Goal: Task Accomplishment & Management: Use online tool/utility

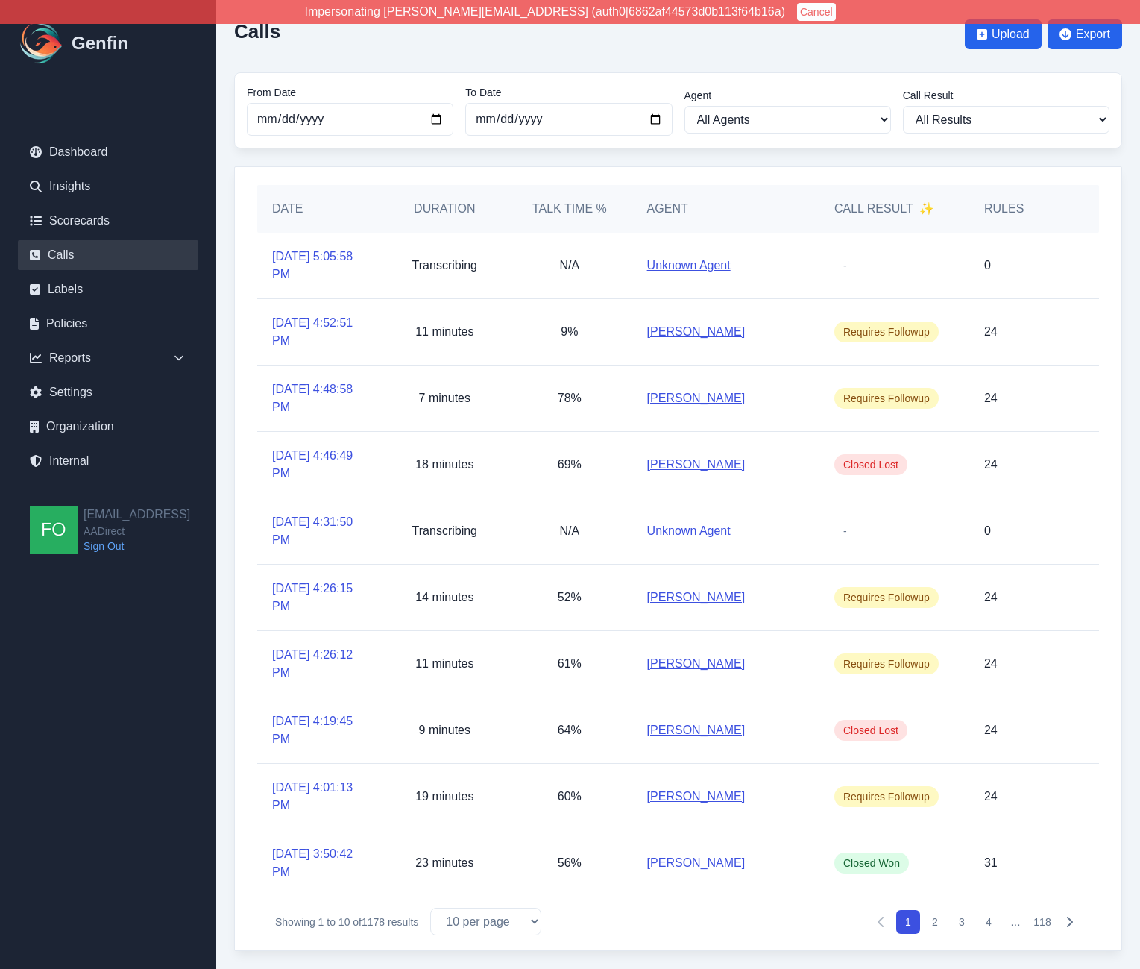
scroll to position [34, 0]
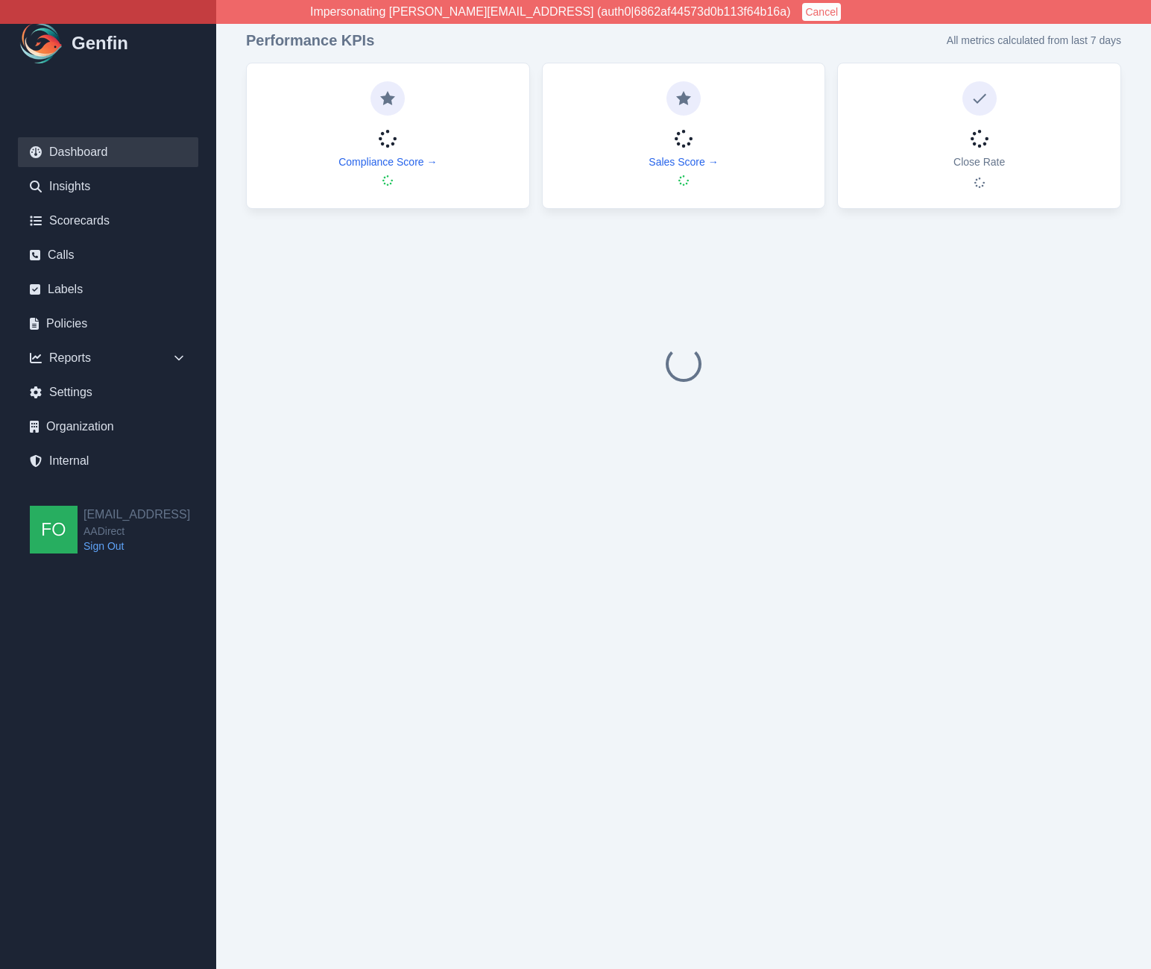
click at [76, 467] on link "Internal" at bounding box center [108, 461] width 180 height 30
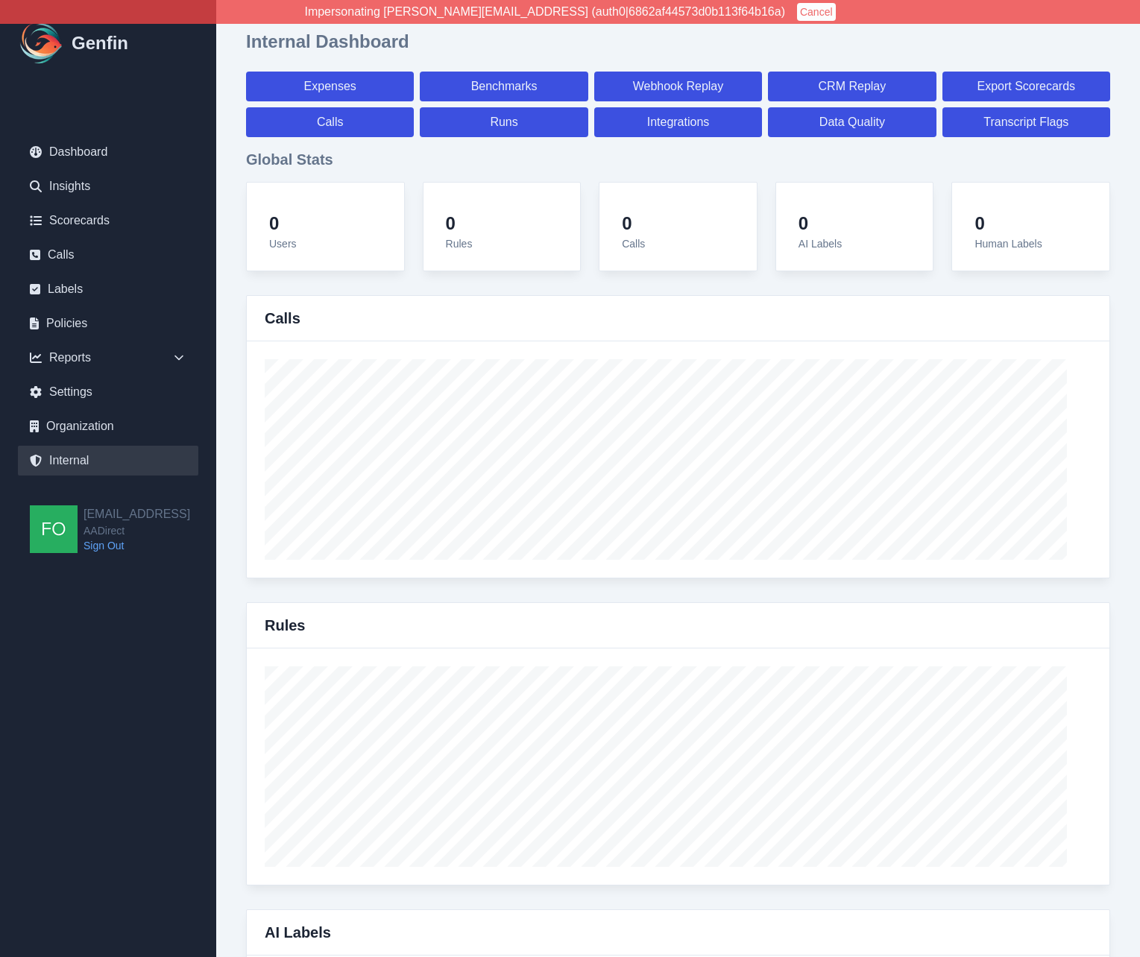
select select "paid"
select select "7"
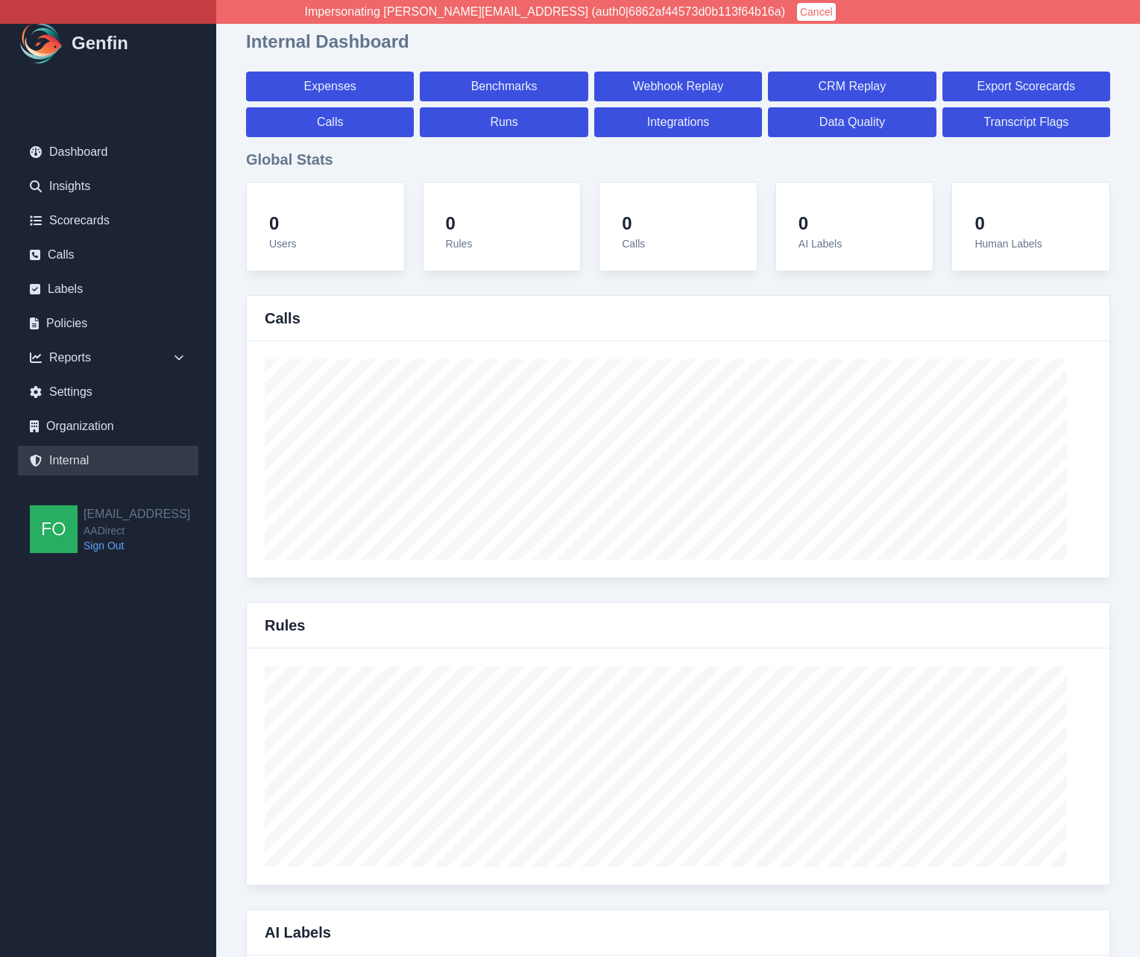
select select "paid"
select select "7"
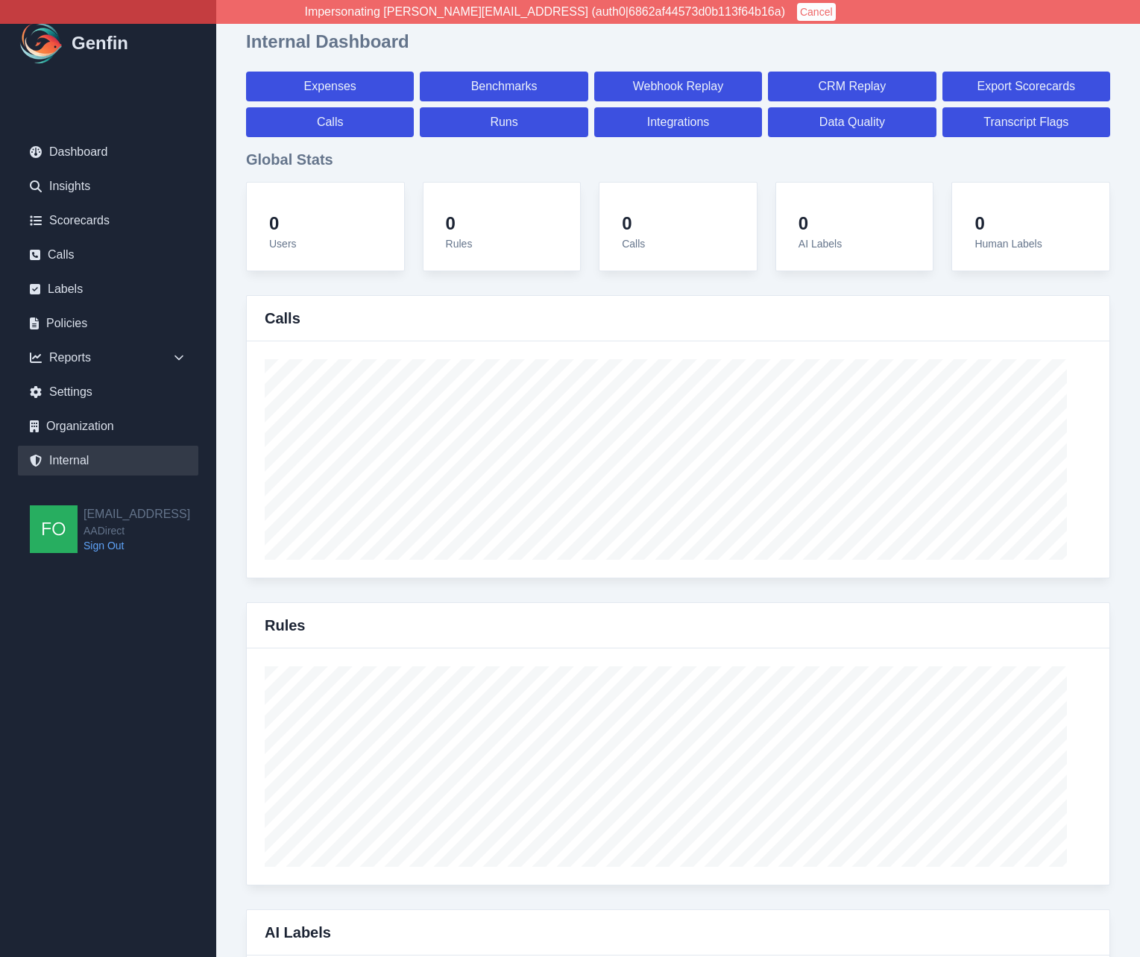
select select "7"
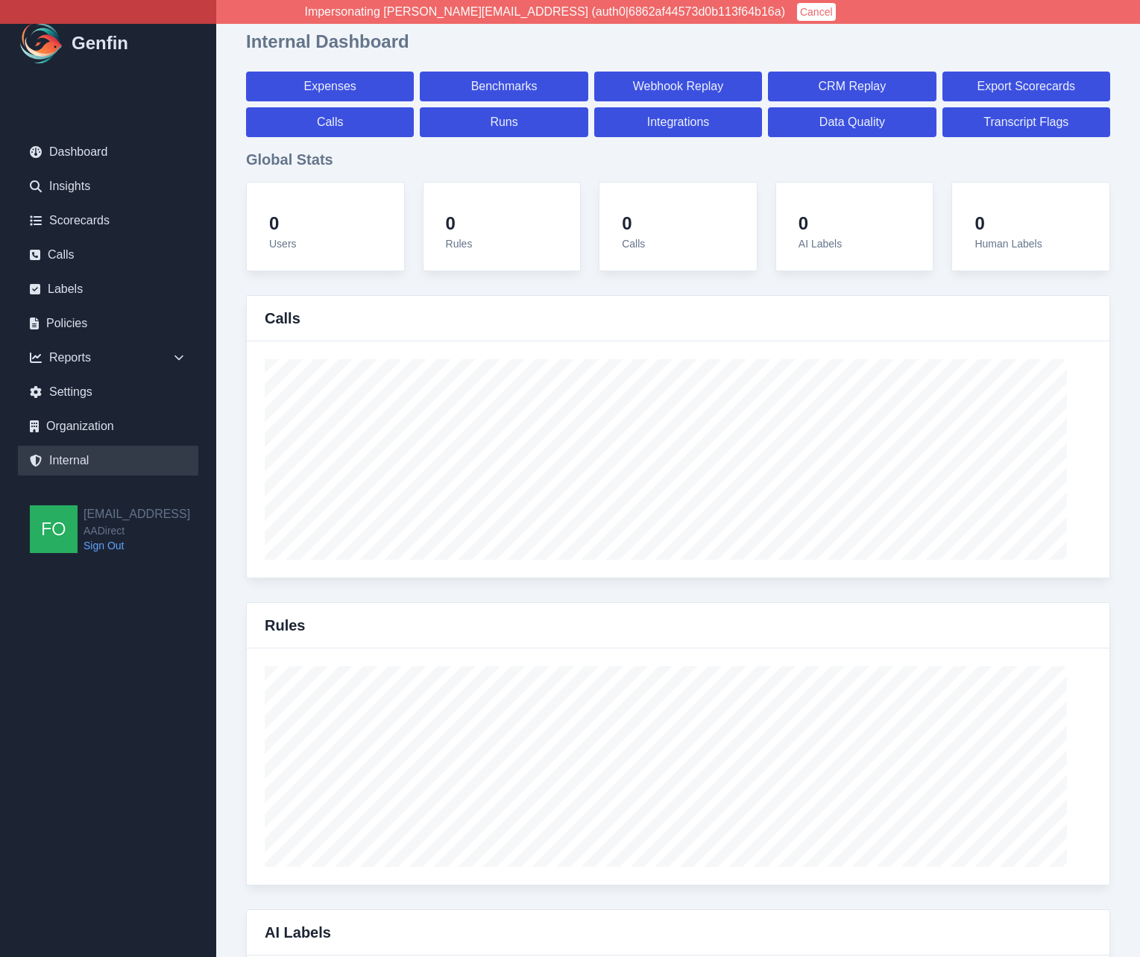
select select "7"
select select "paid"
select select "7"
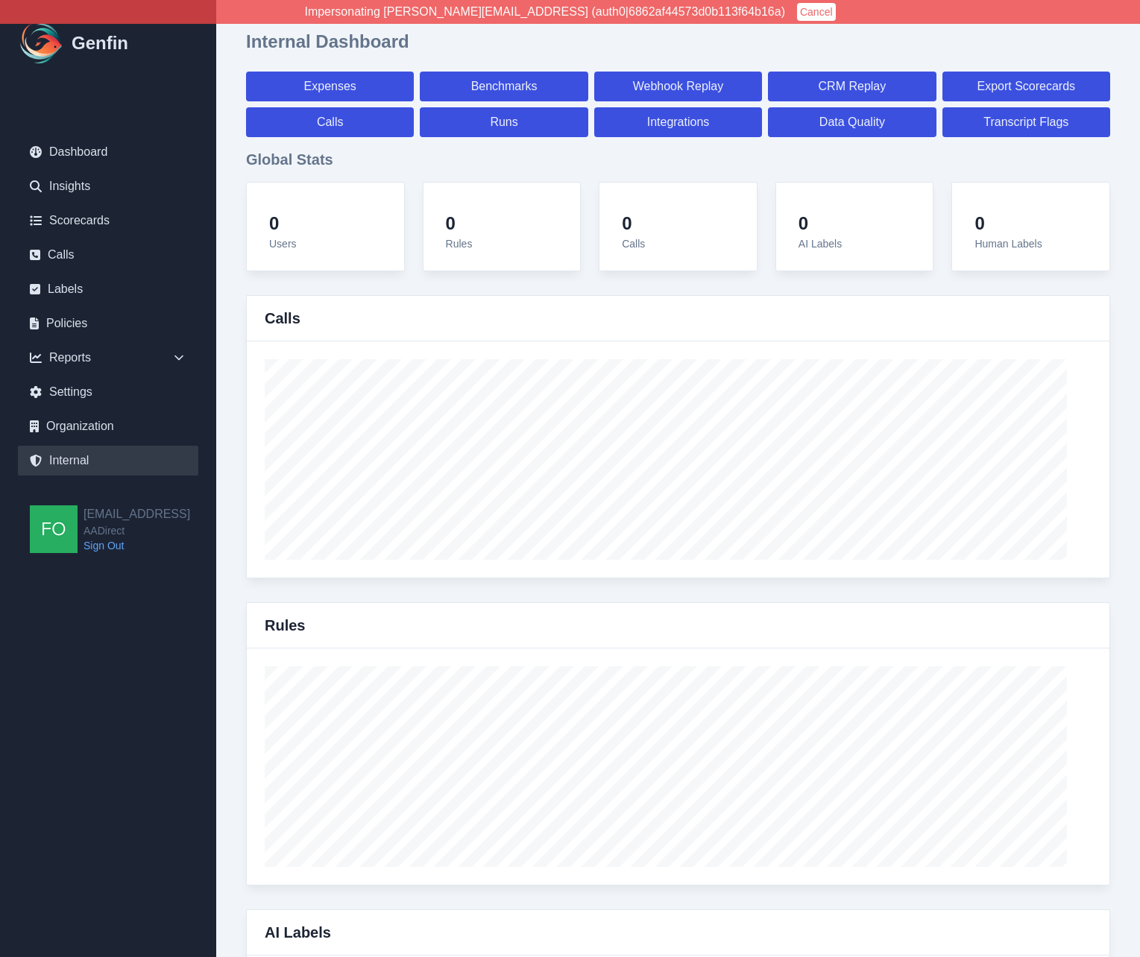
select select "7"
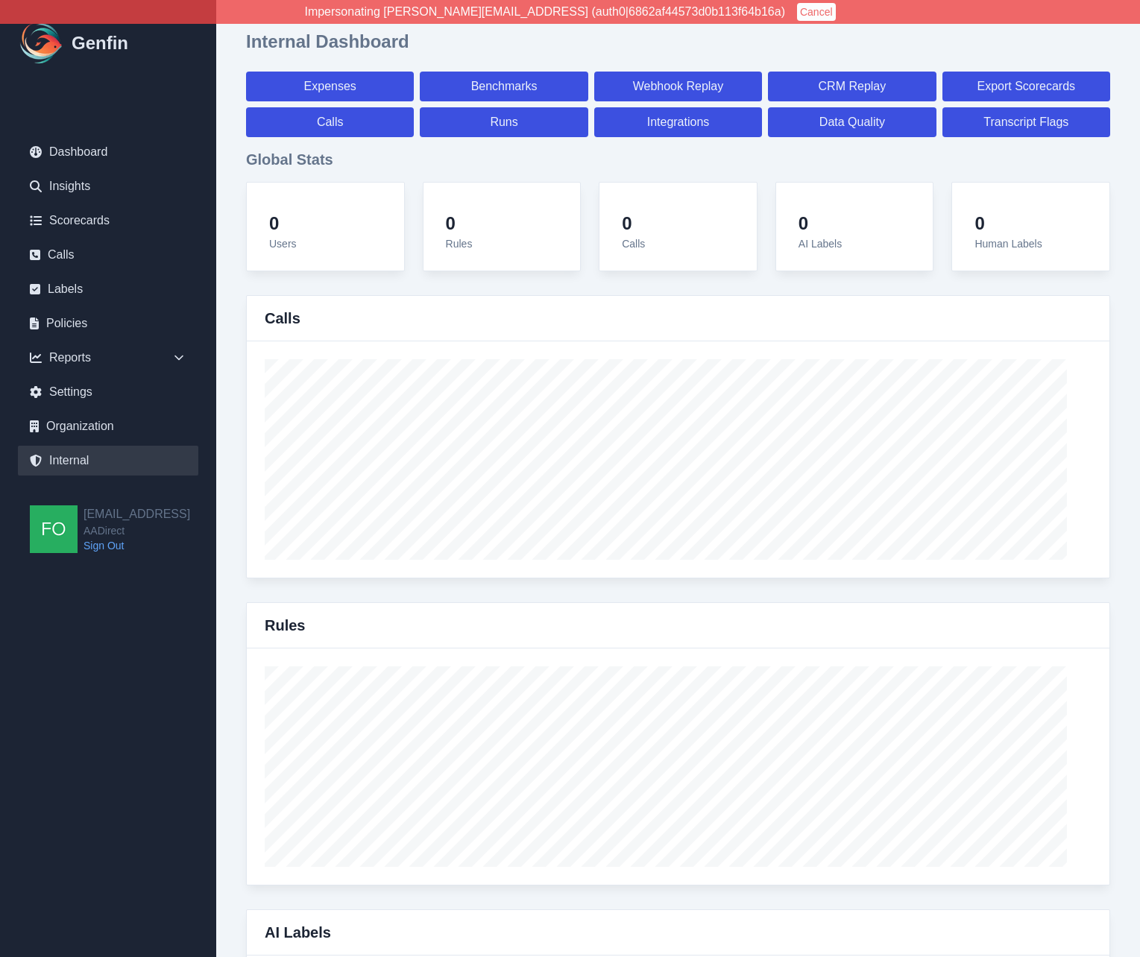
select select "7"
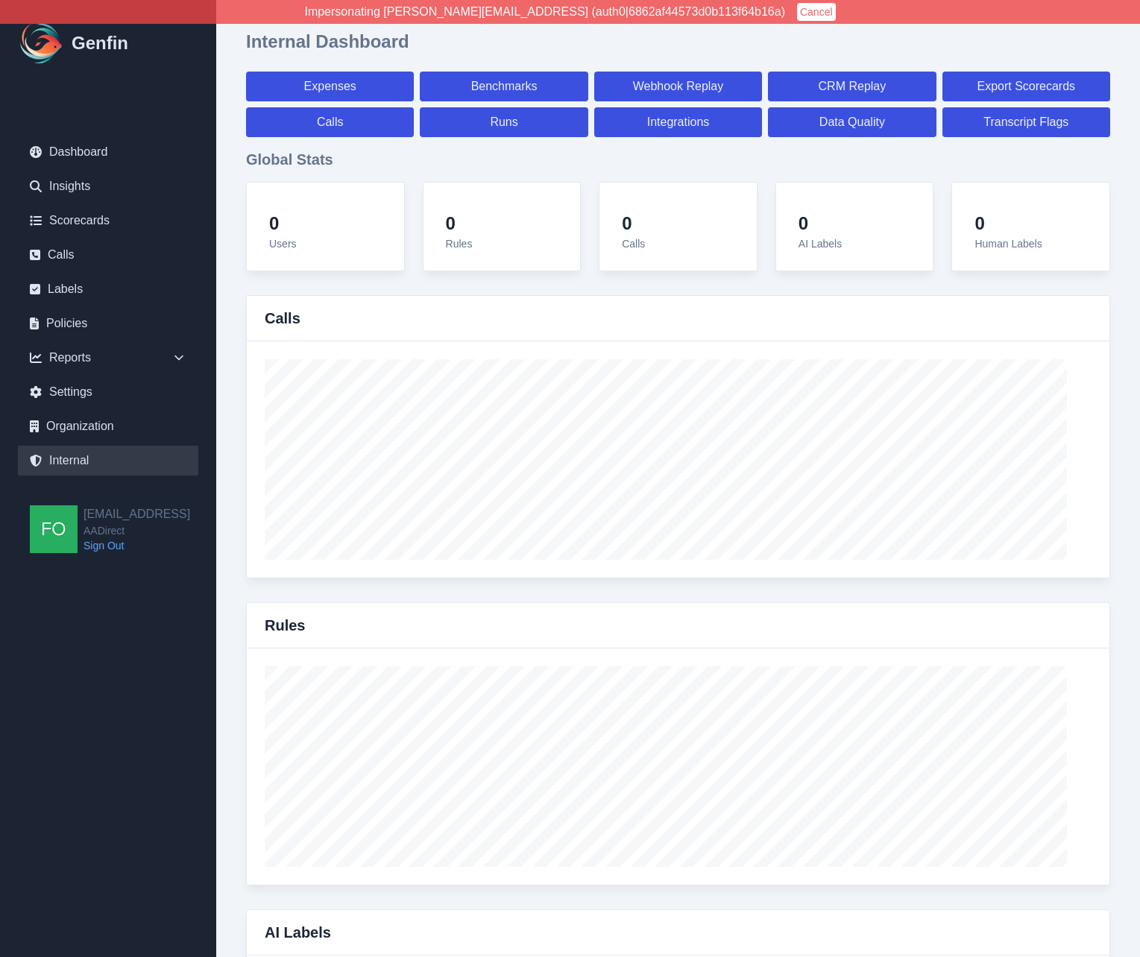
select select "7"
select select "paid"
select select "7"
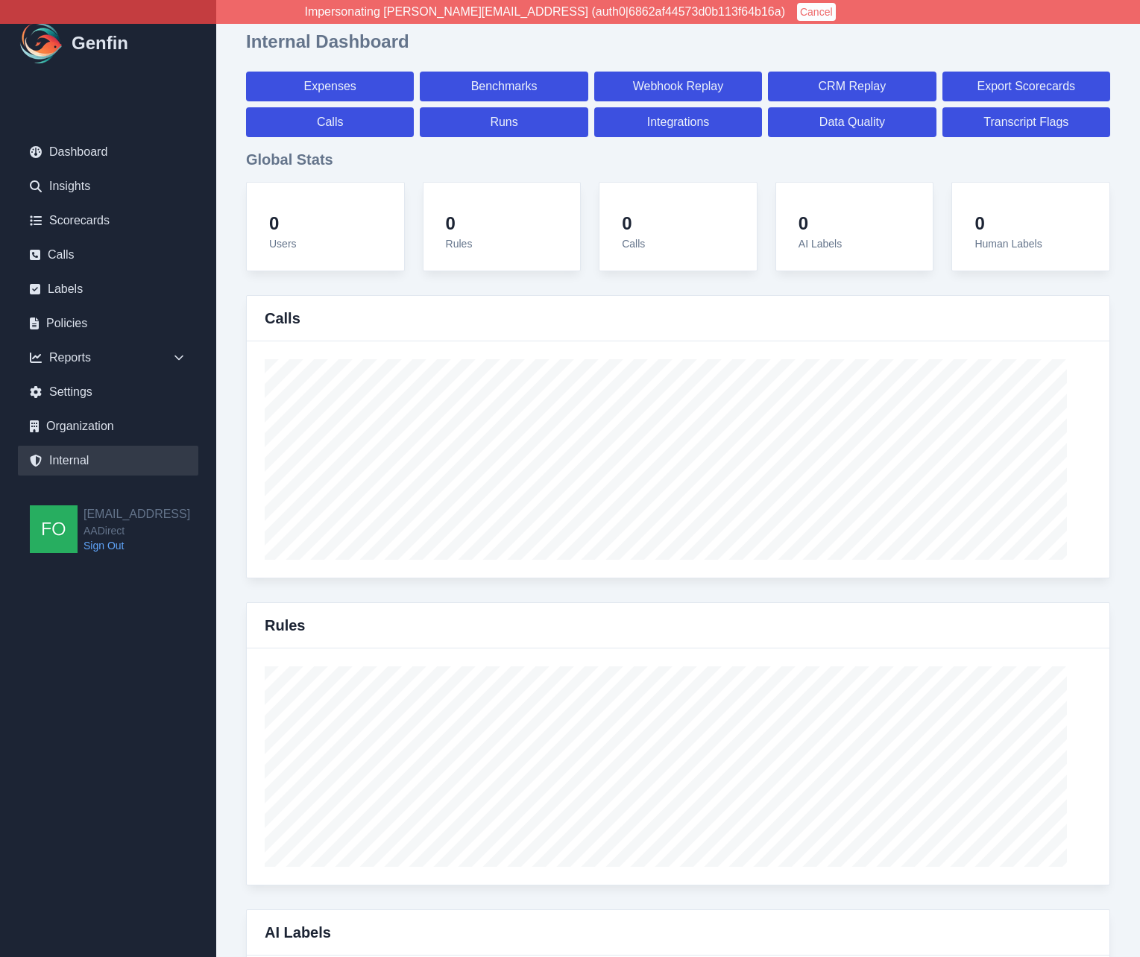
select select "7"
select select "paid"
select select "7"
select select "paid"
select select "7"
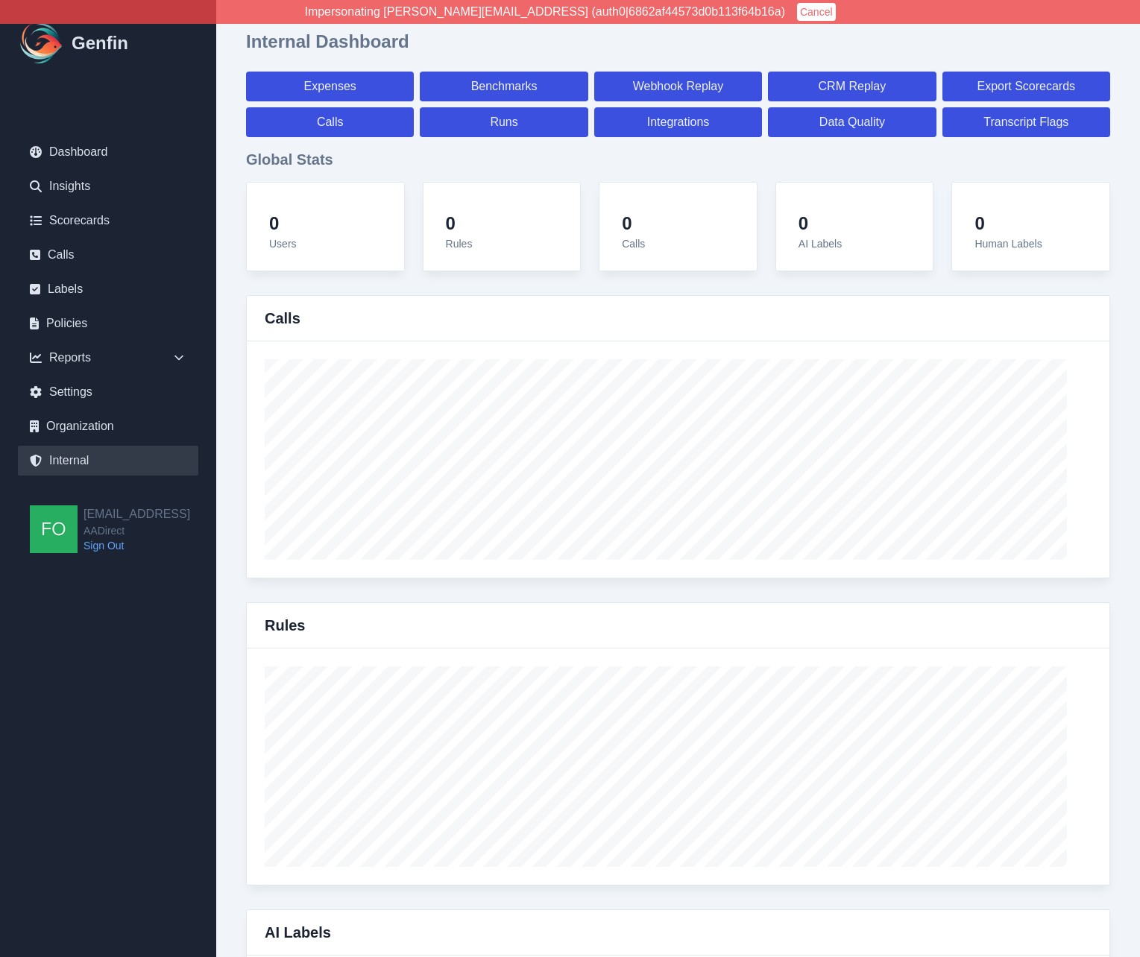
select select "7"
select select "paid"
select select "7"
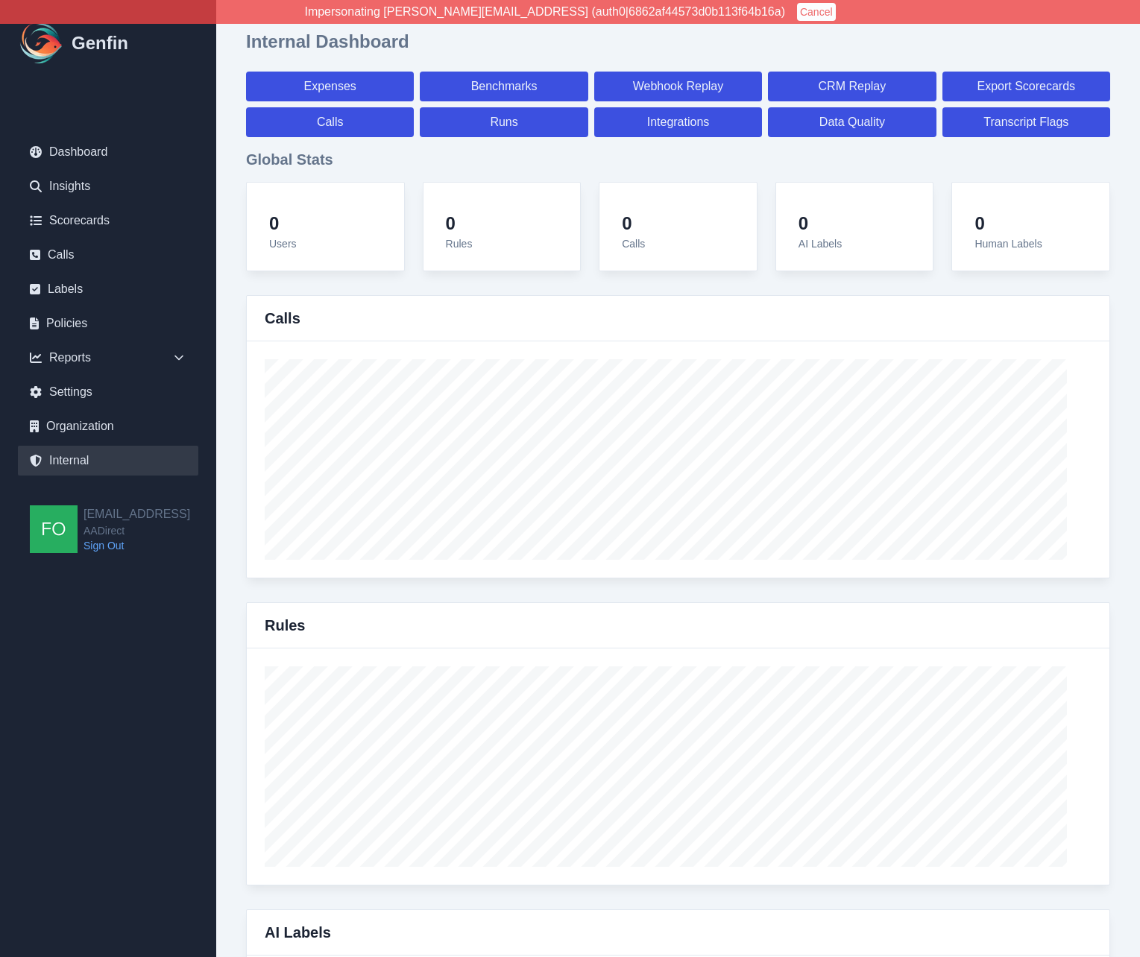
select select "7"
select select "paid"
select select "7"
select select "paid"
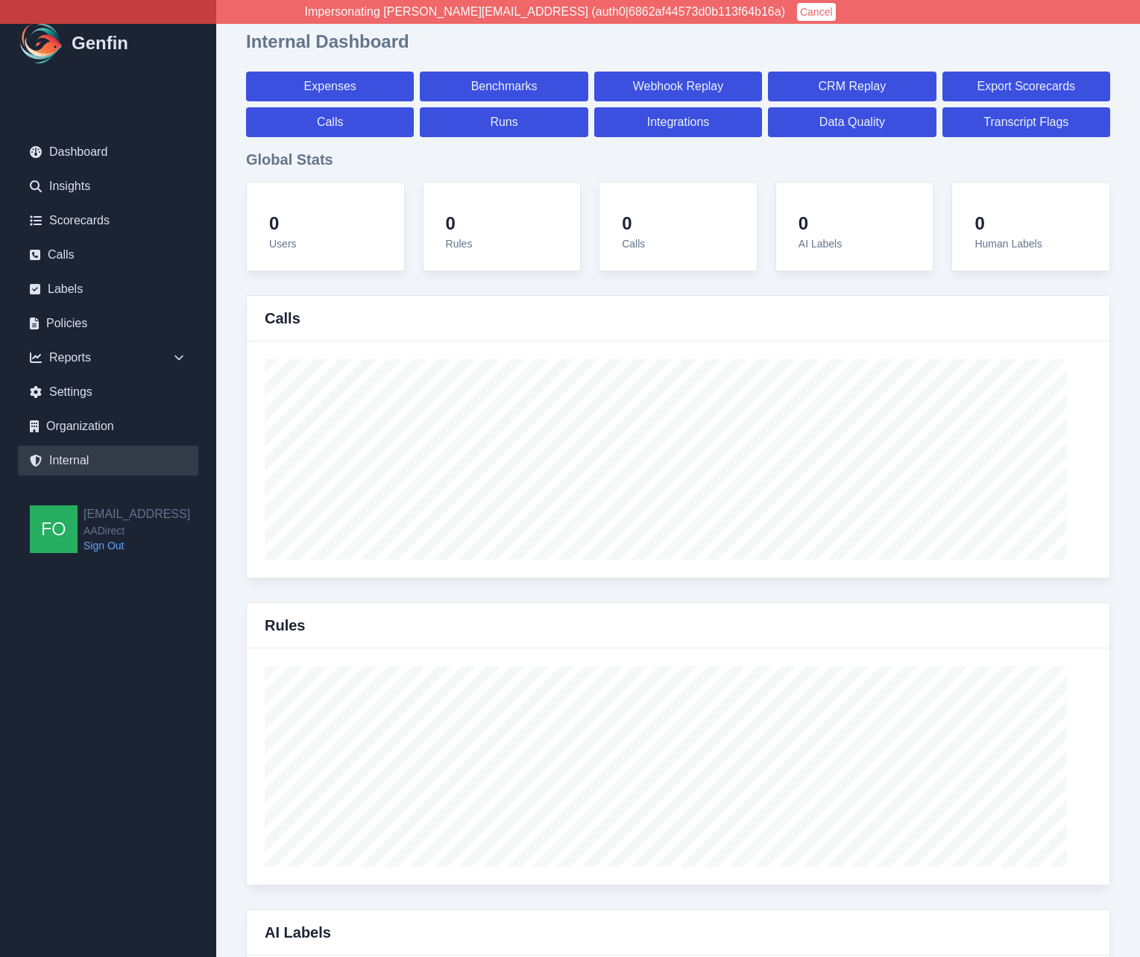
select select "7"
select select "paid"
select select "7"
select select "paid"
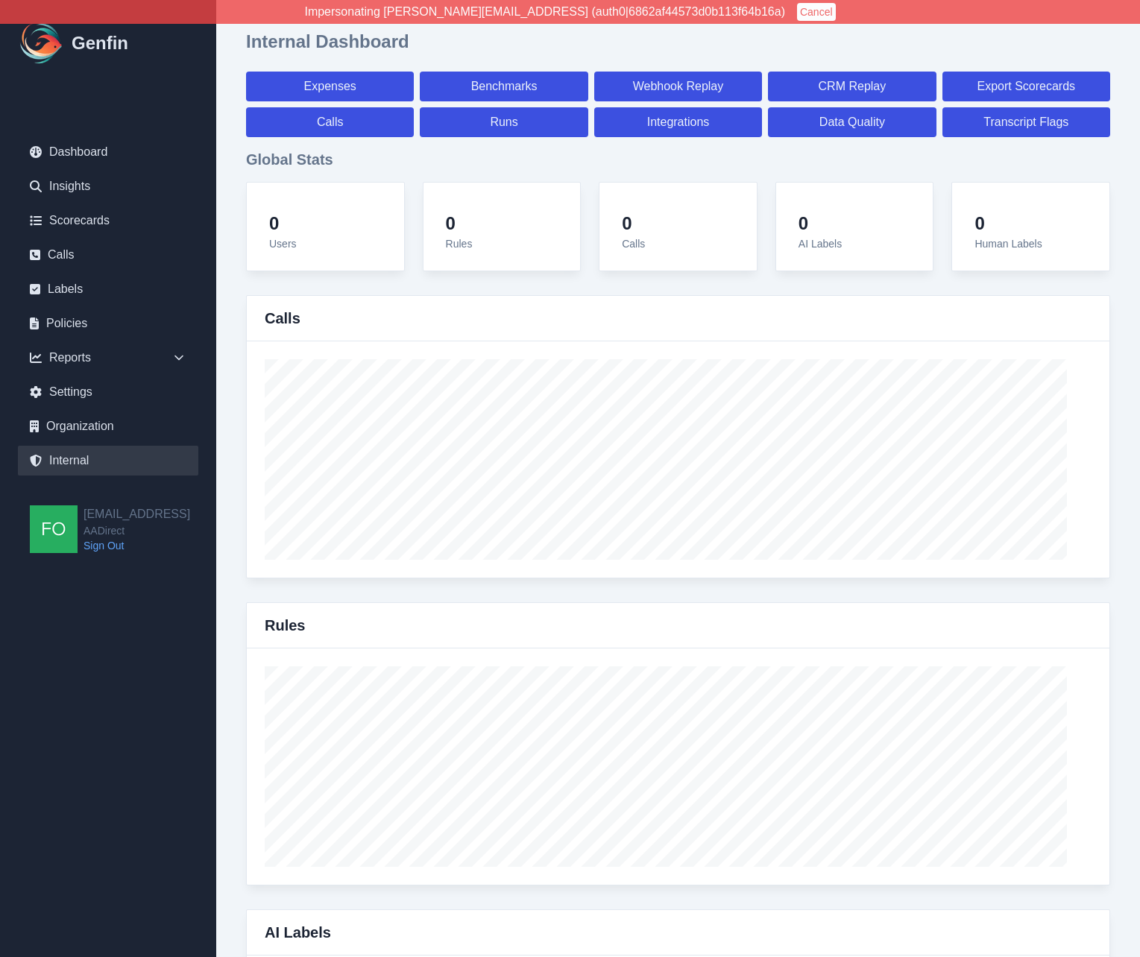
select select "7"
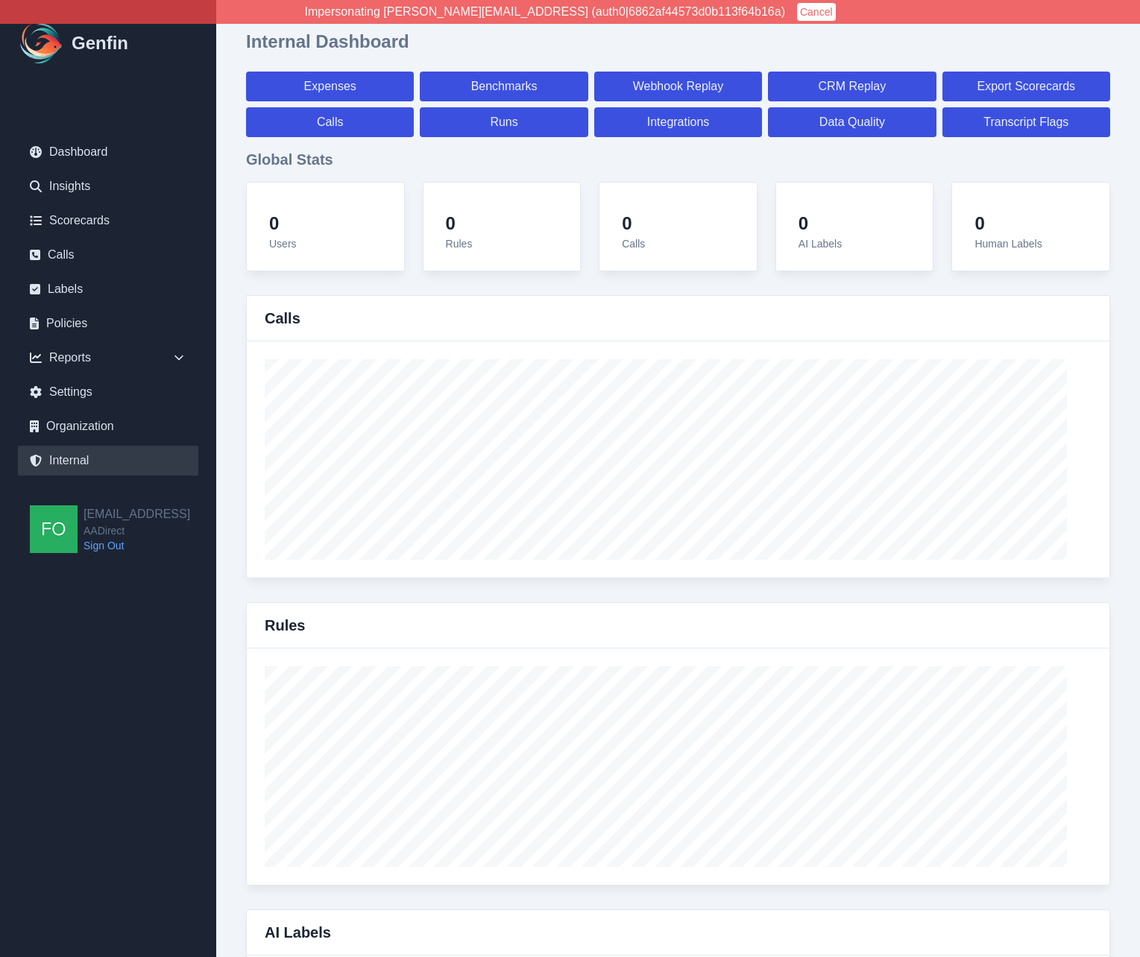
select select "7"
select select "paid"
select select "7"
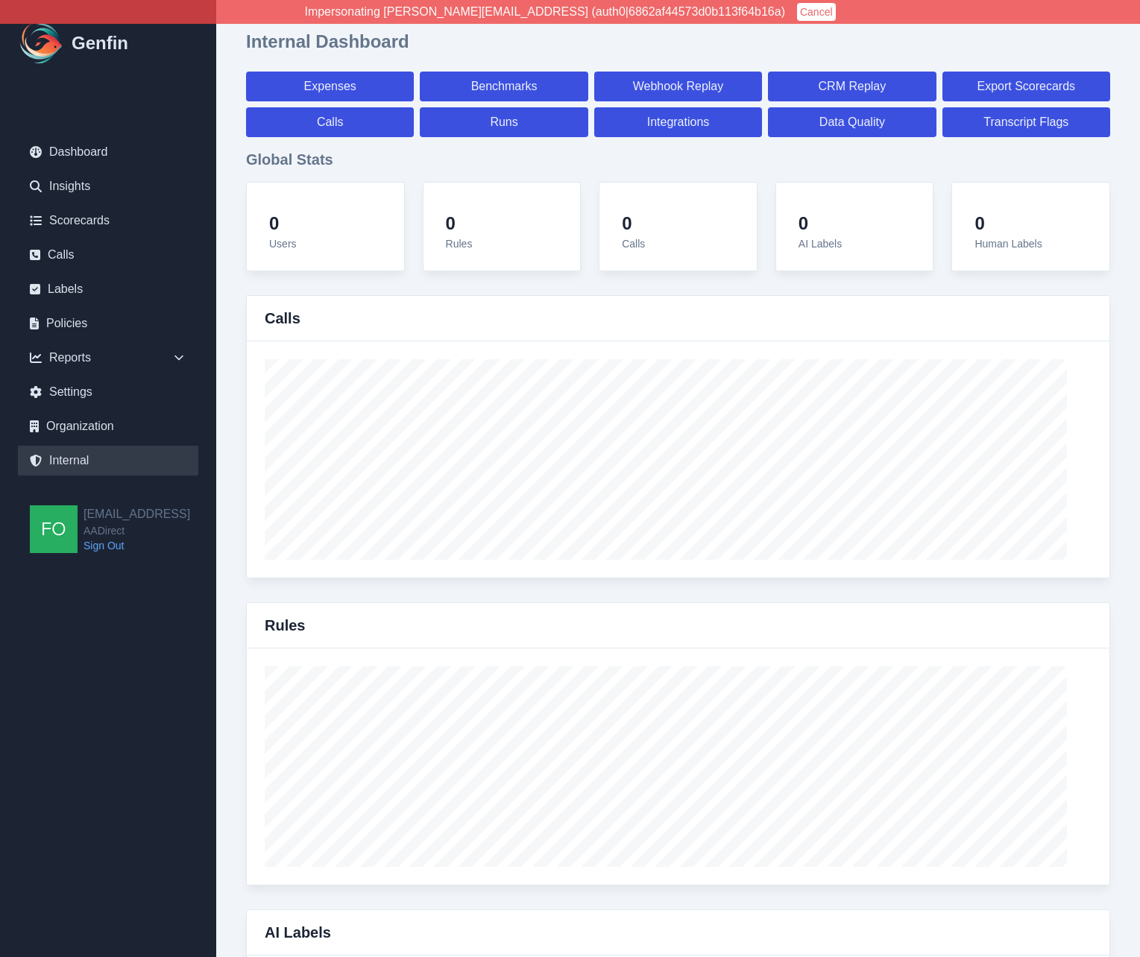
select select "7"
select select "paid"
select select "7"
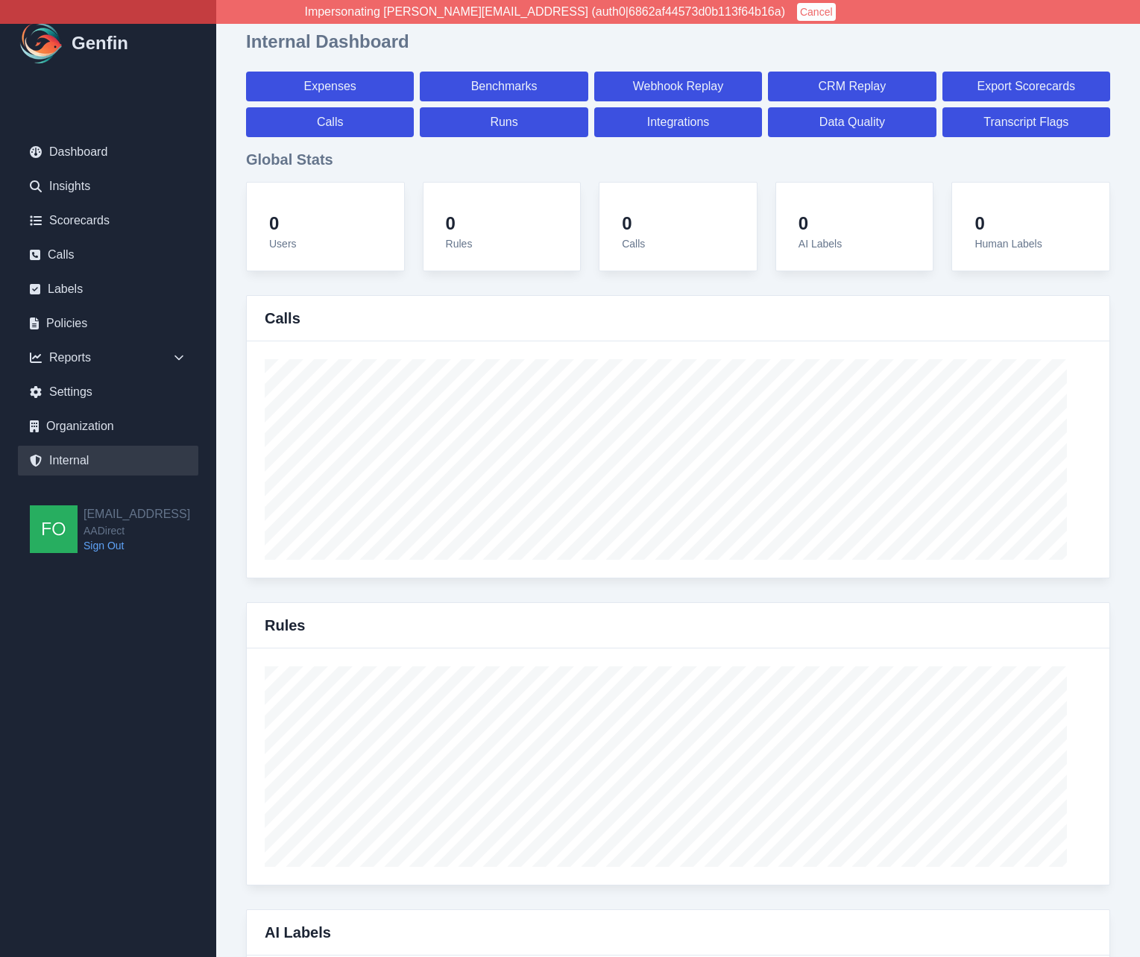
select select "7"
select select "paid"
select select "7"
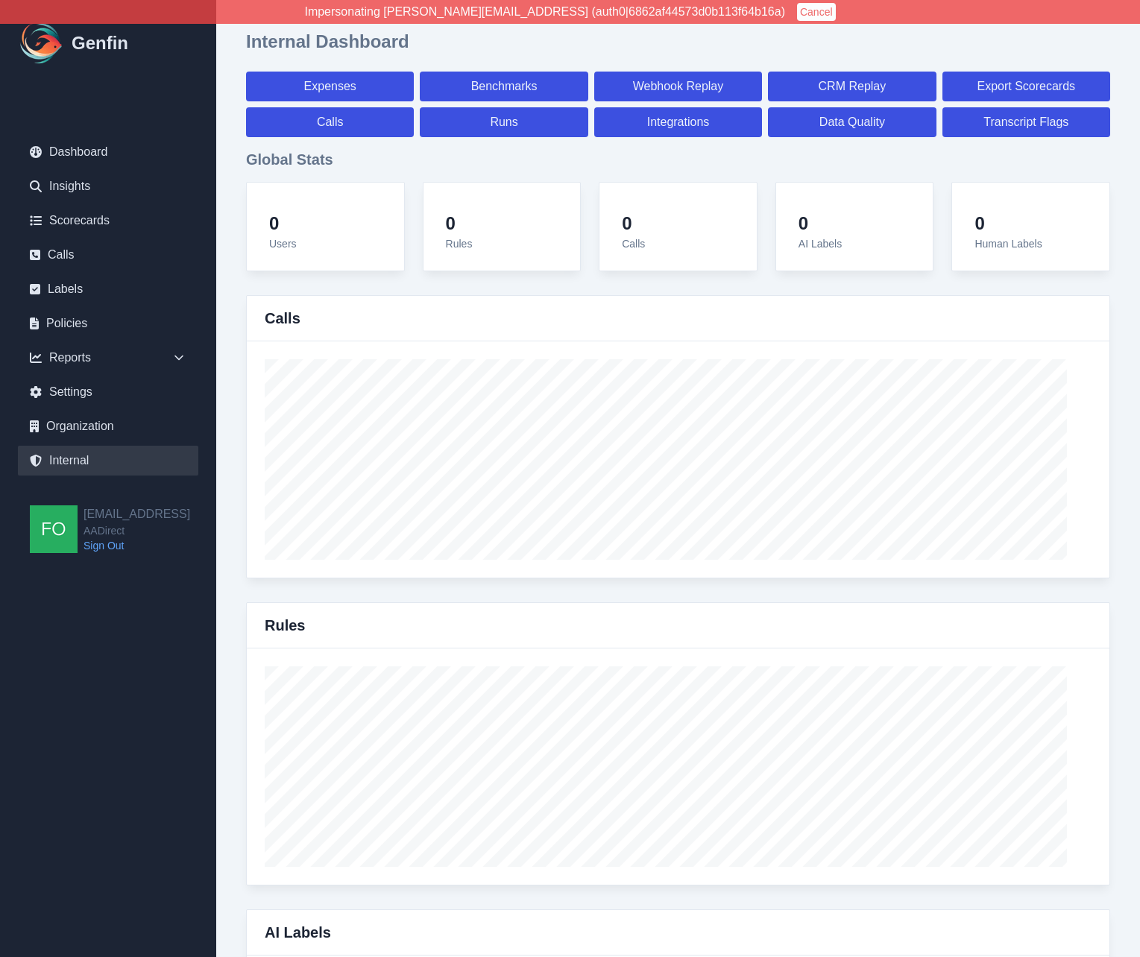
select select "7"
click at [859, 137] on link "Data Quality" at bounding box center [852, 122] width 168 height 30
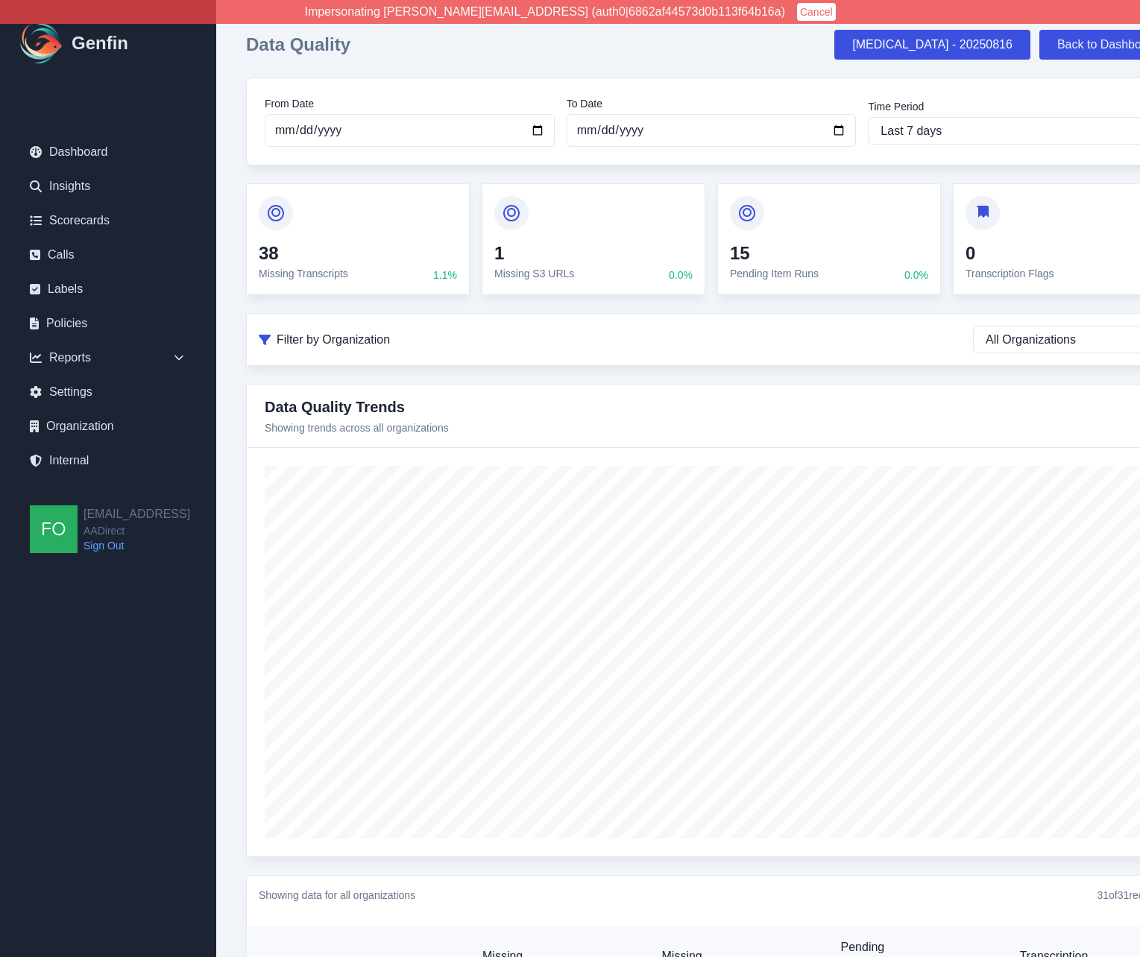
scroll to position [0, 221]
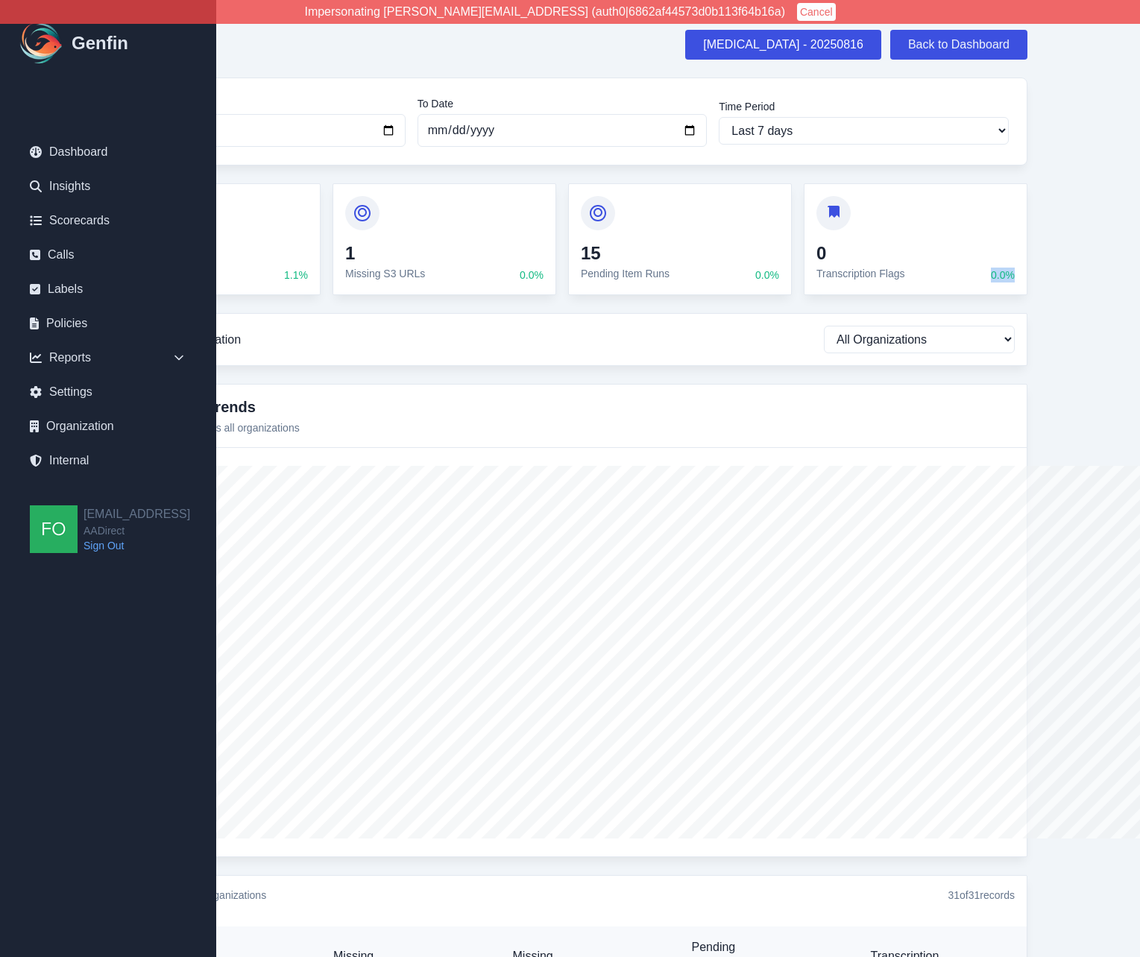
drag, startPoint x: 1138, startPoint y: 303, endPoint x: 1314, endPoint y: 289, distance: 176.5
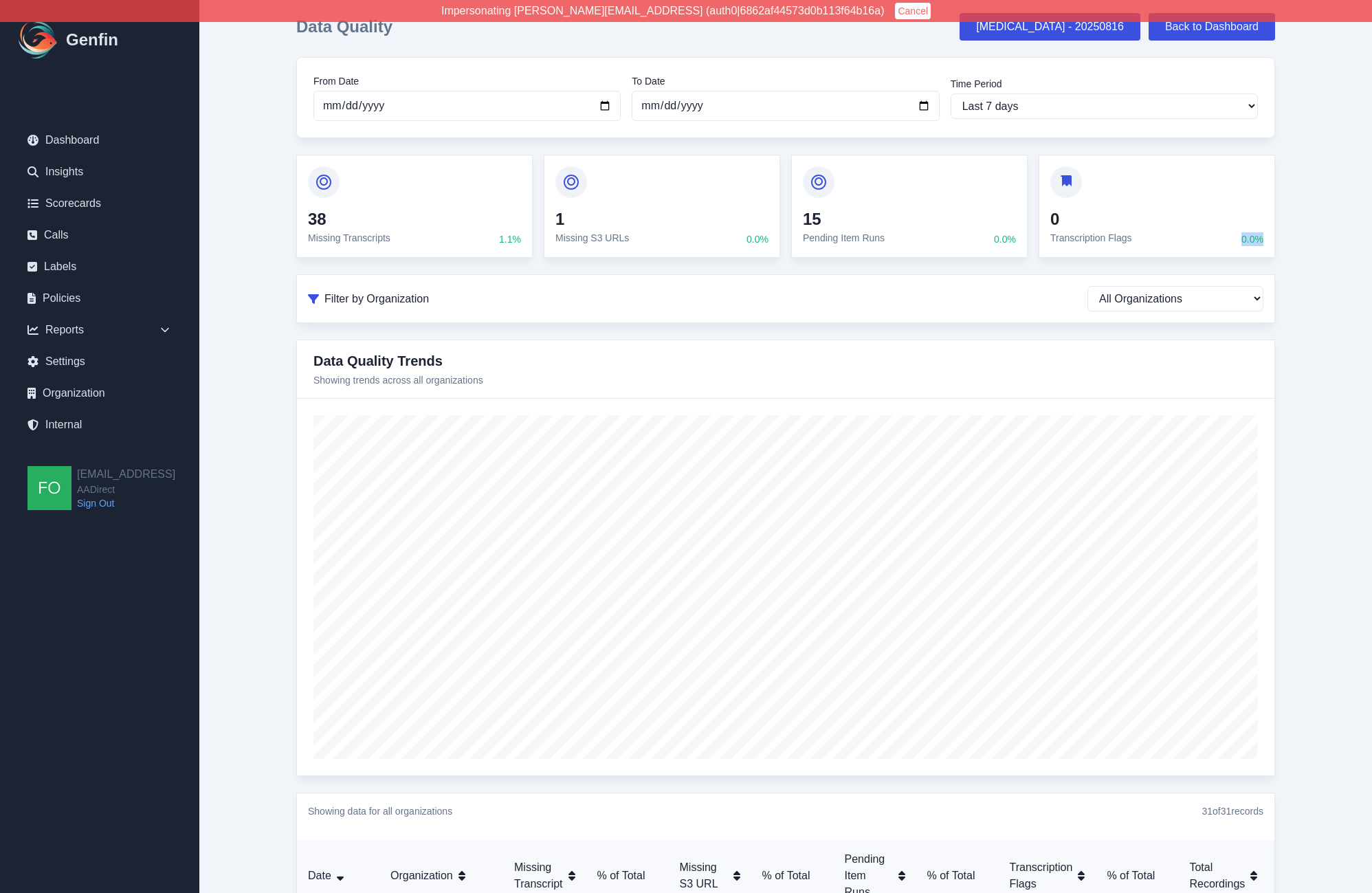
scroll to position [0, 0]
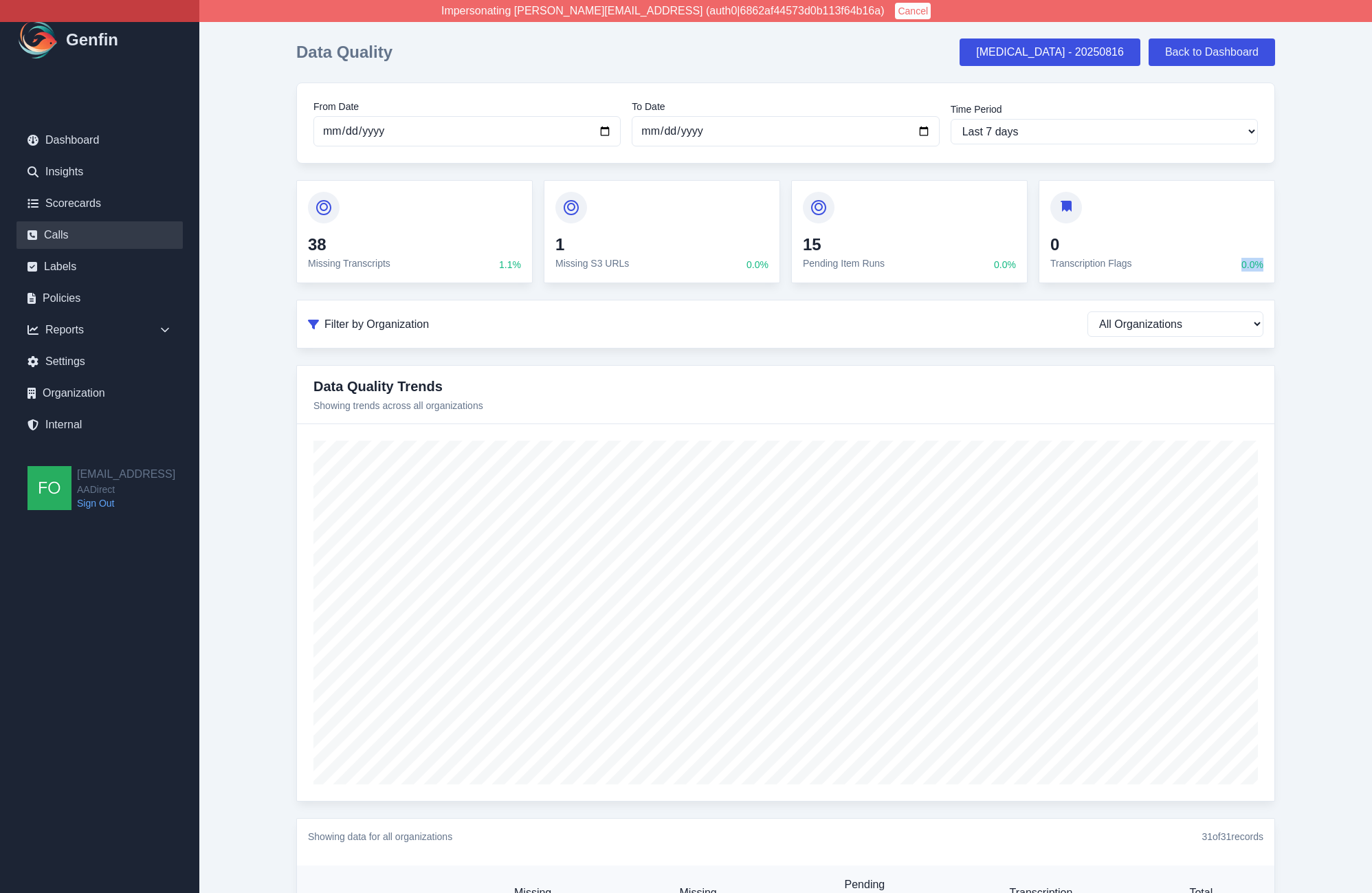
click at [56, 240] on link "Calls" at bounding box center [100, 235] width 166 height 28
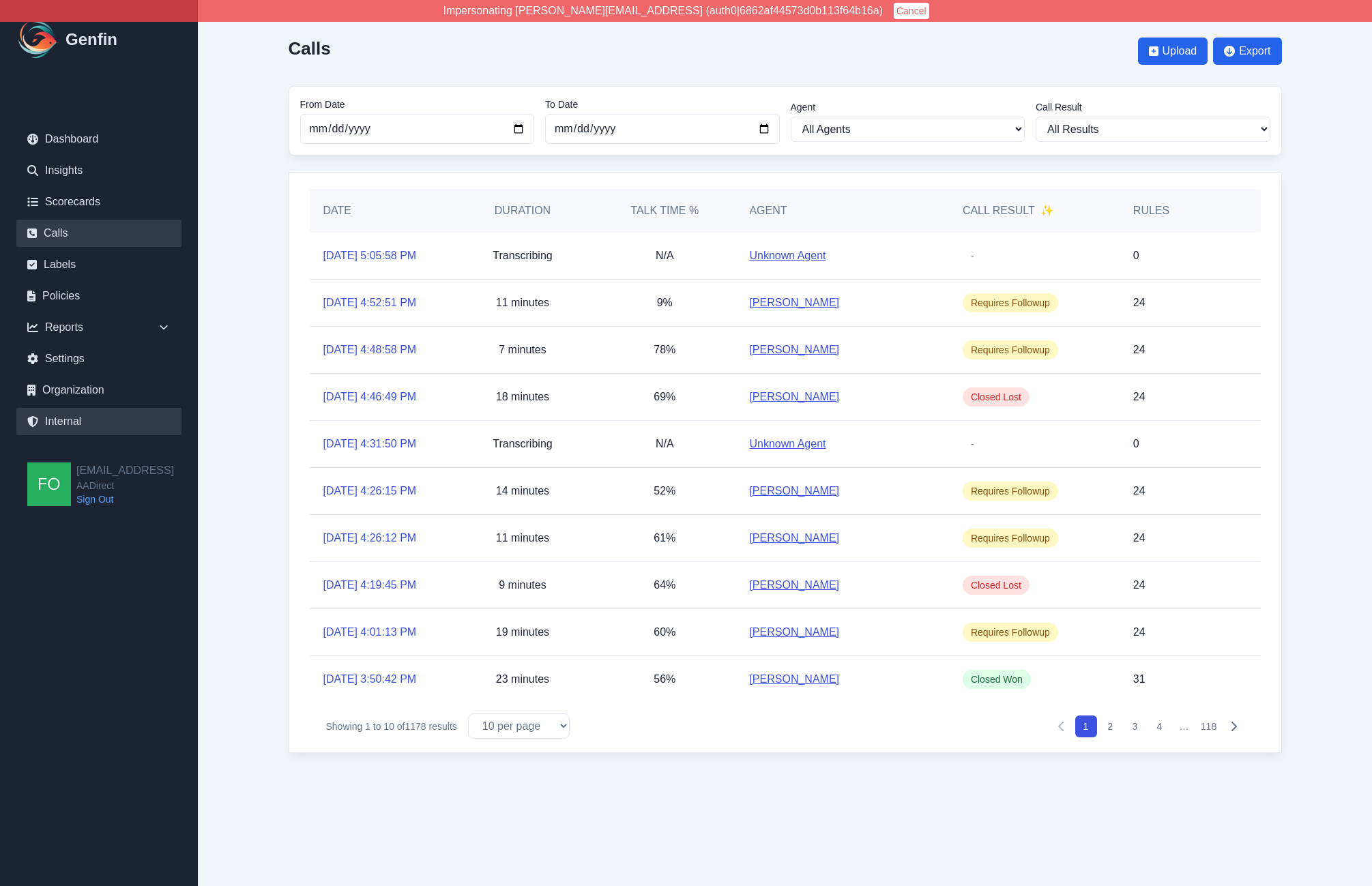
click at [71, 421] on link "Internal" at bounding box center [99, 422] width 165 height 27
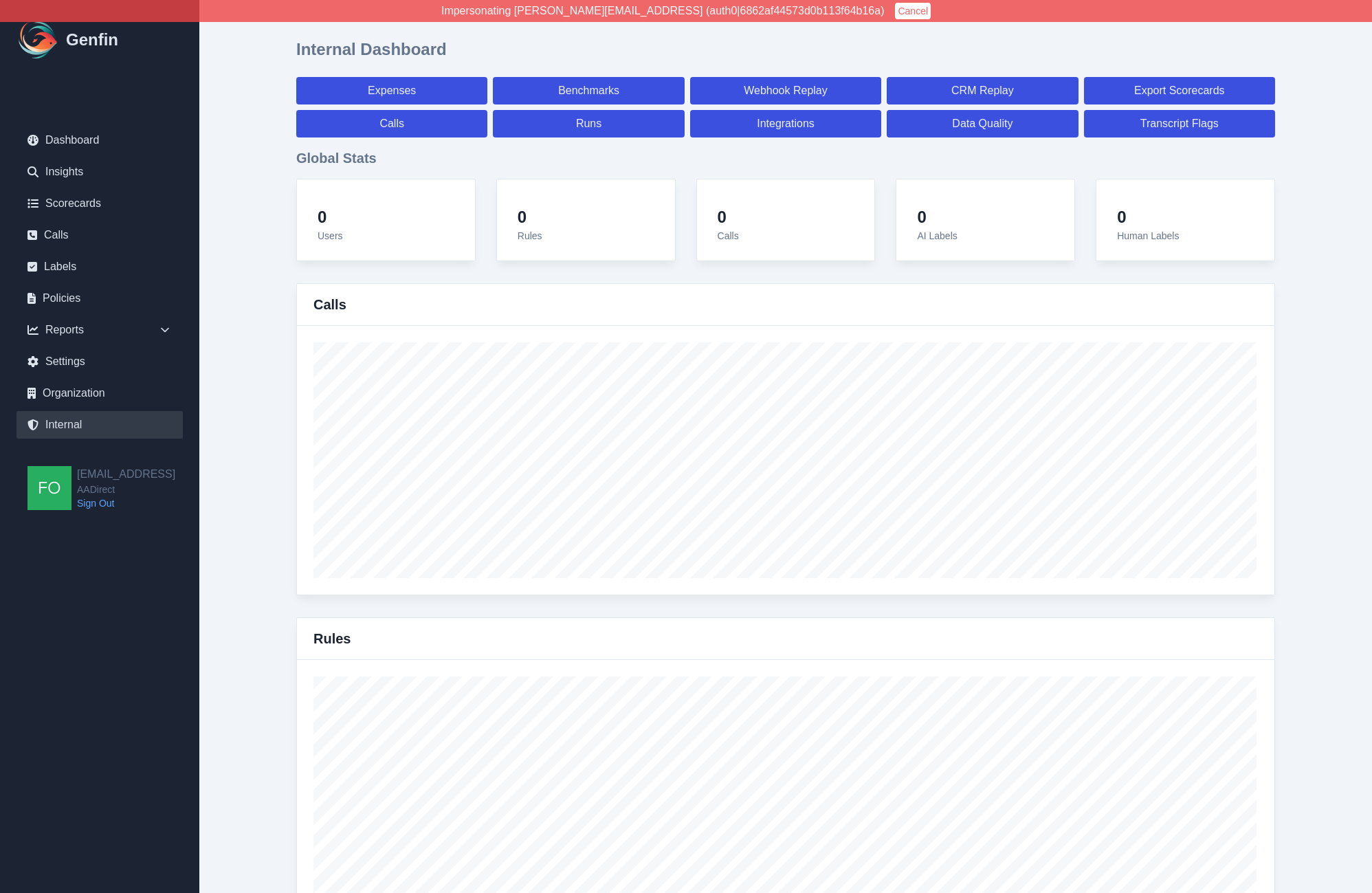
select select "paid"
select select "7"
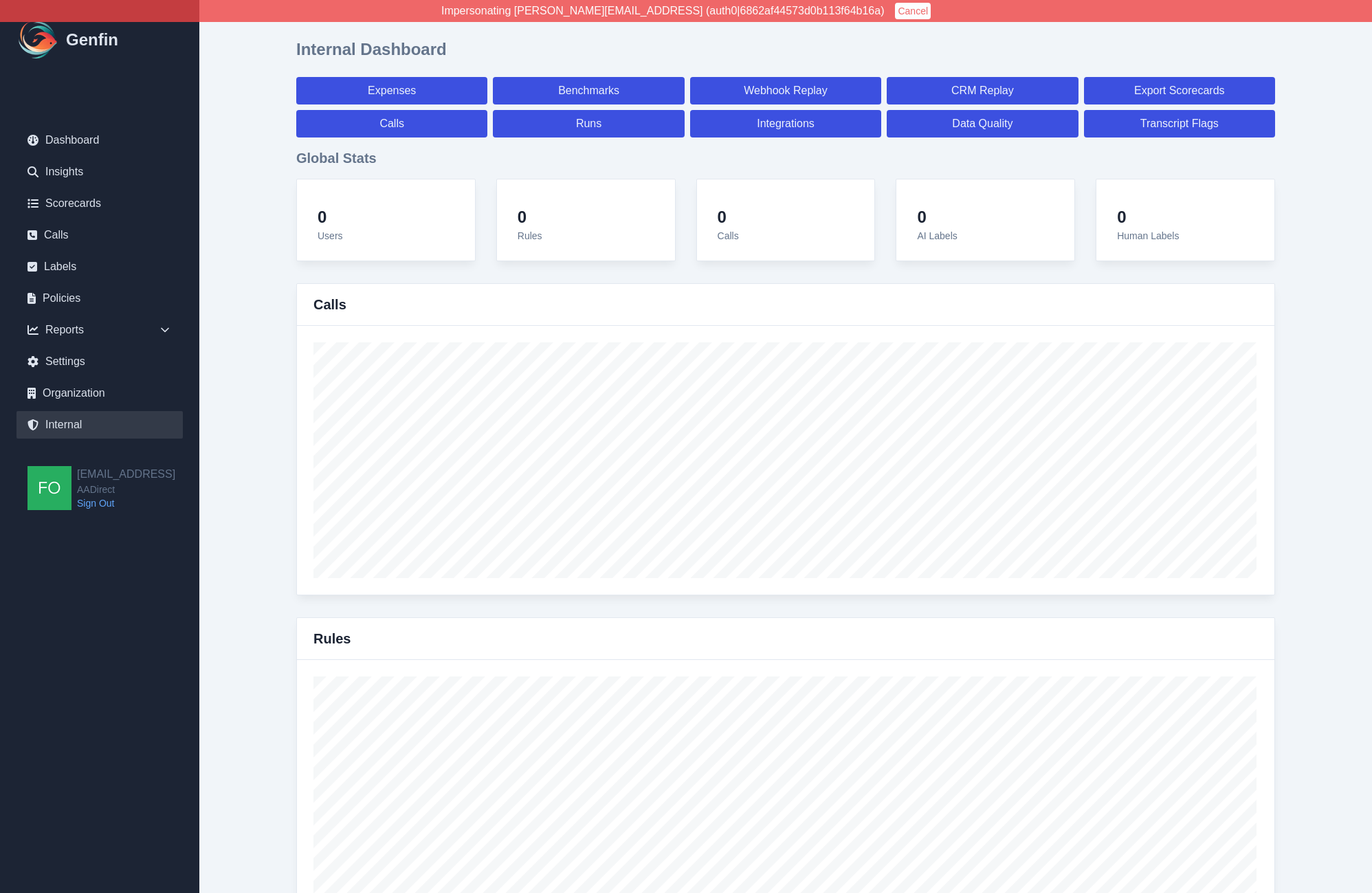
select select "paid"
select select "7"
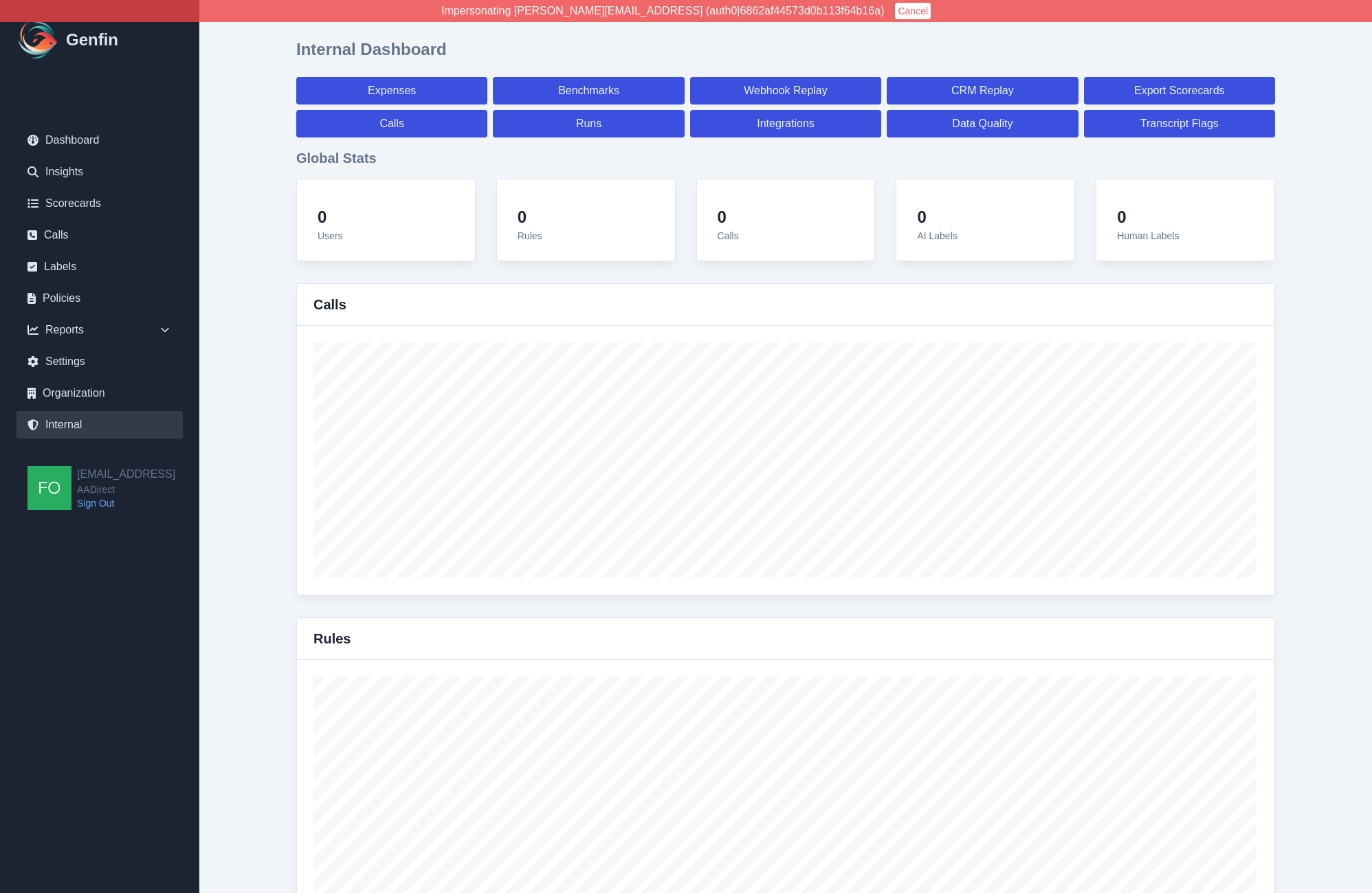
select select "7"
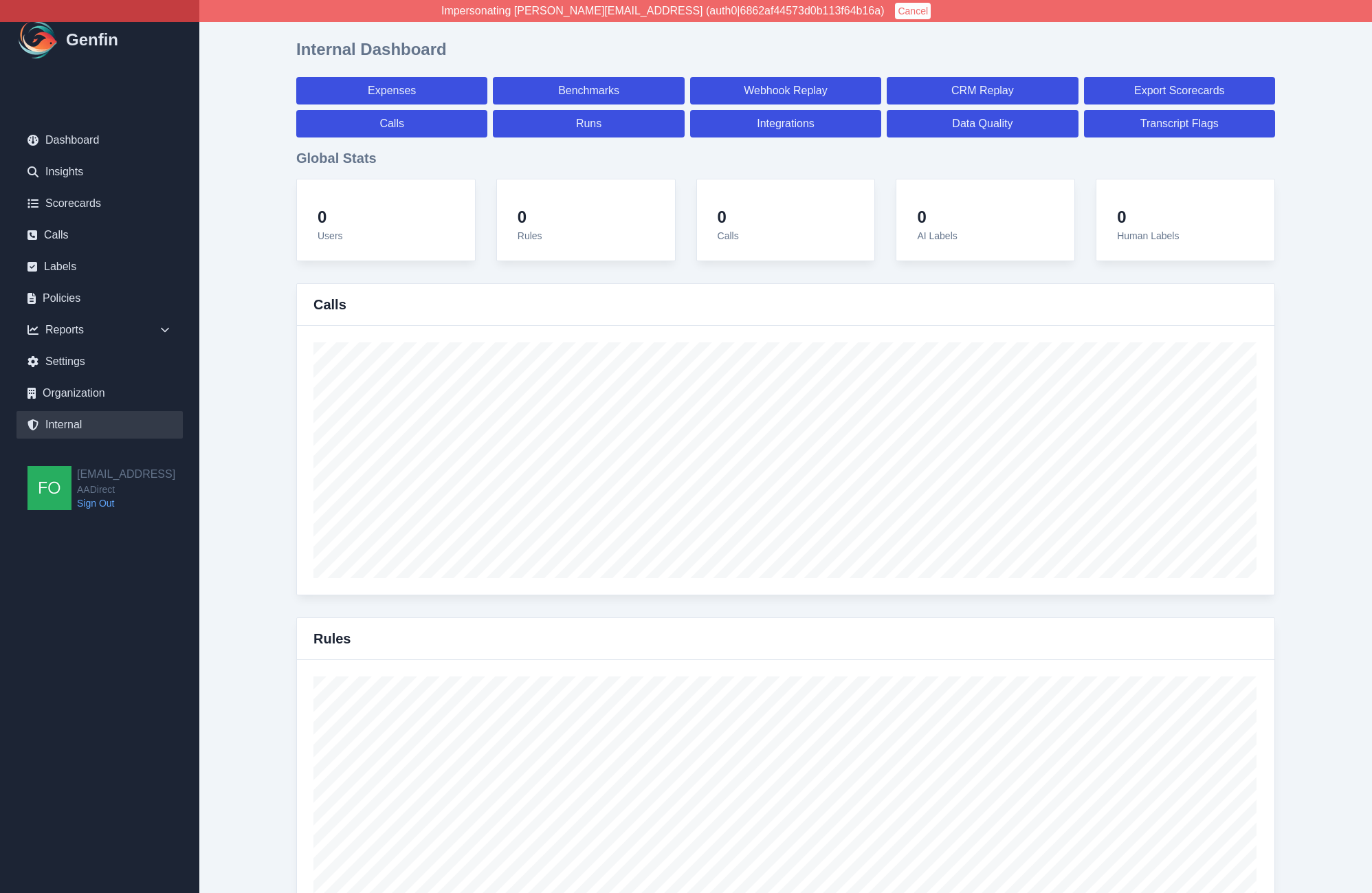
select select "7"
select select "paid"
select select "7"
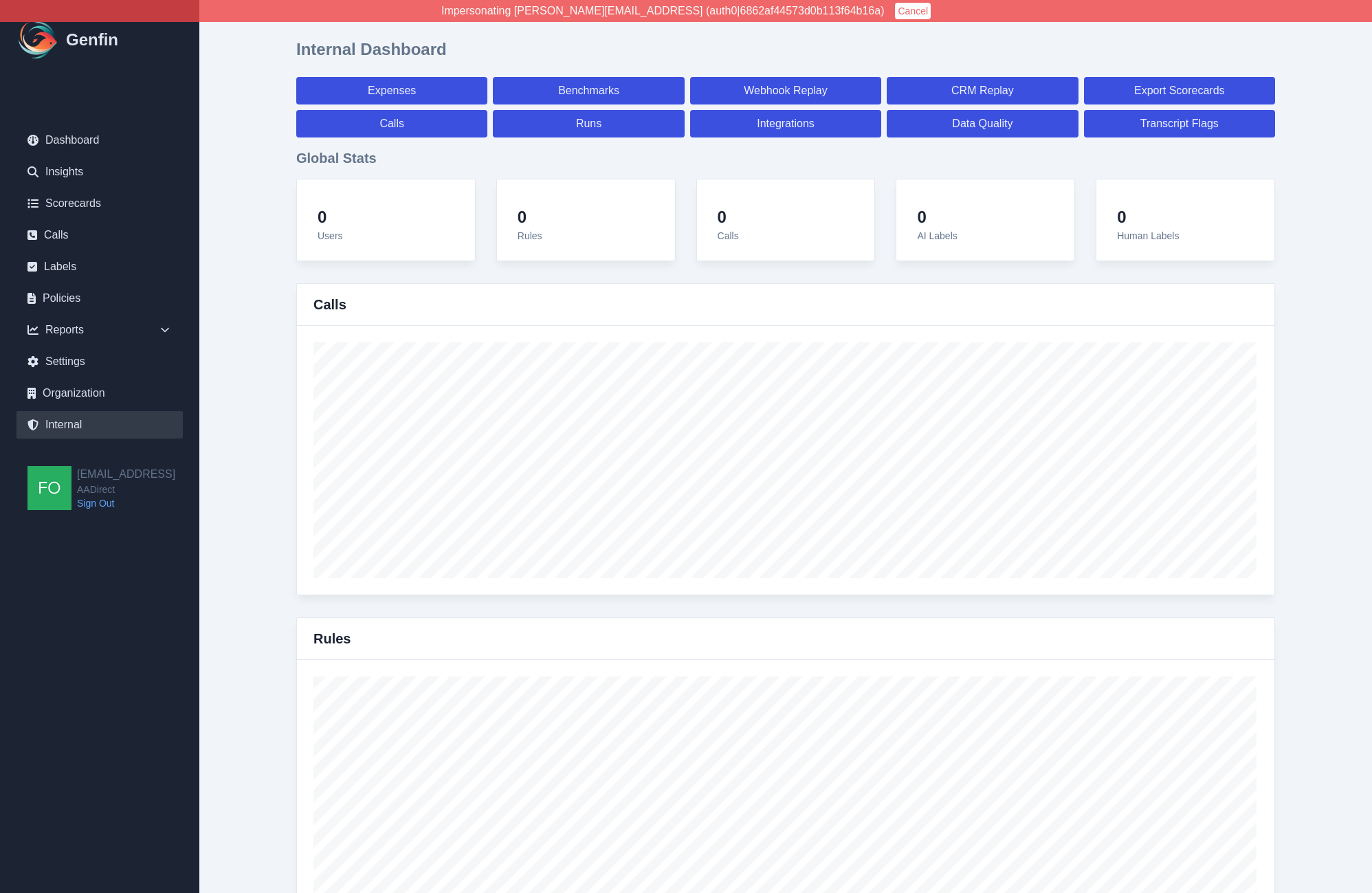
select select "7"
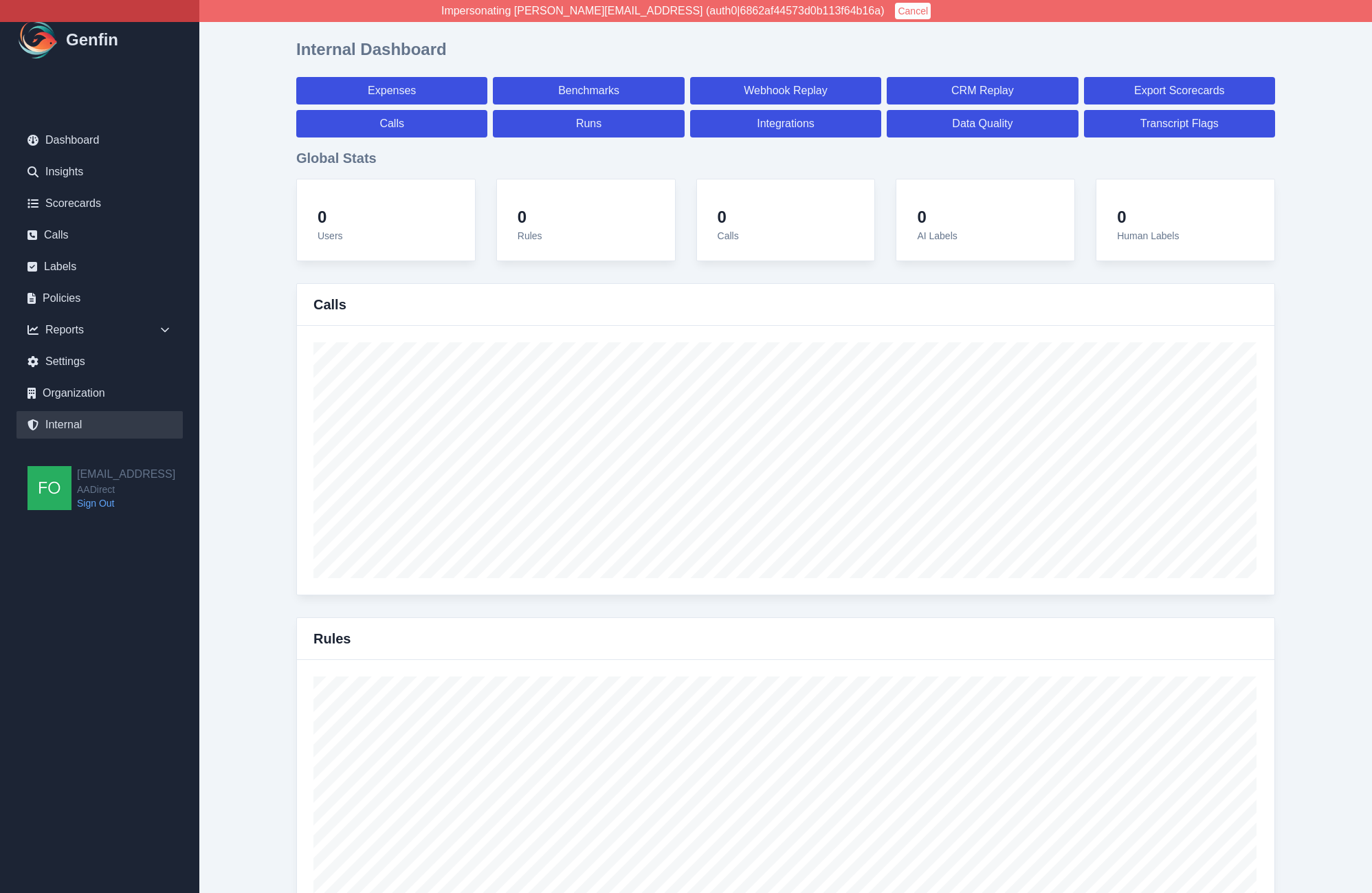
select select "7"
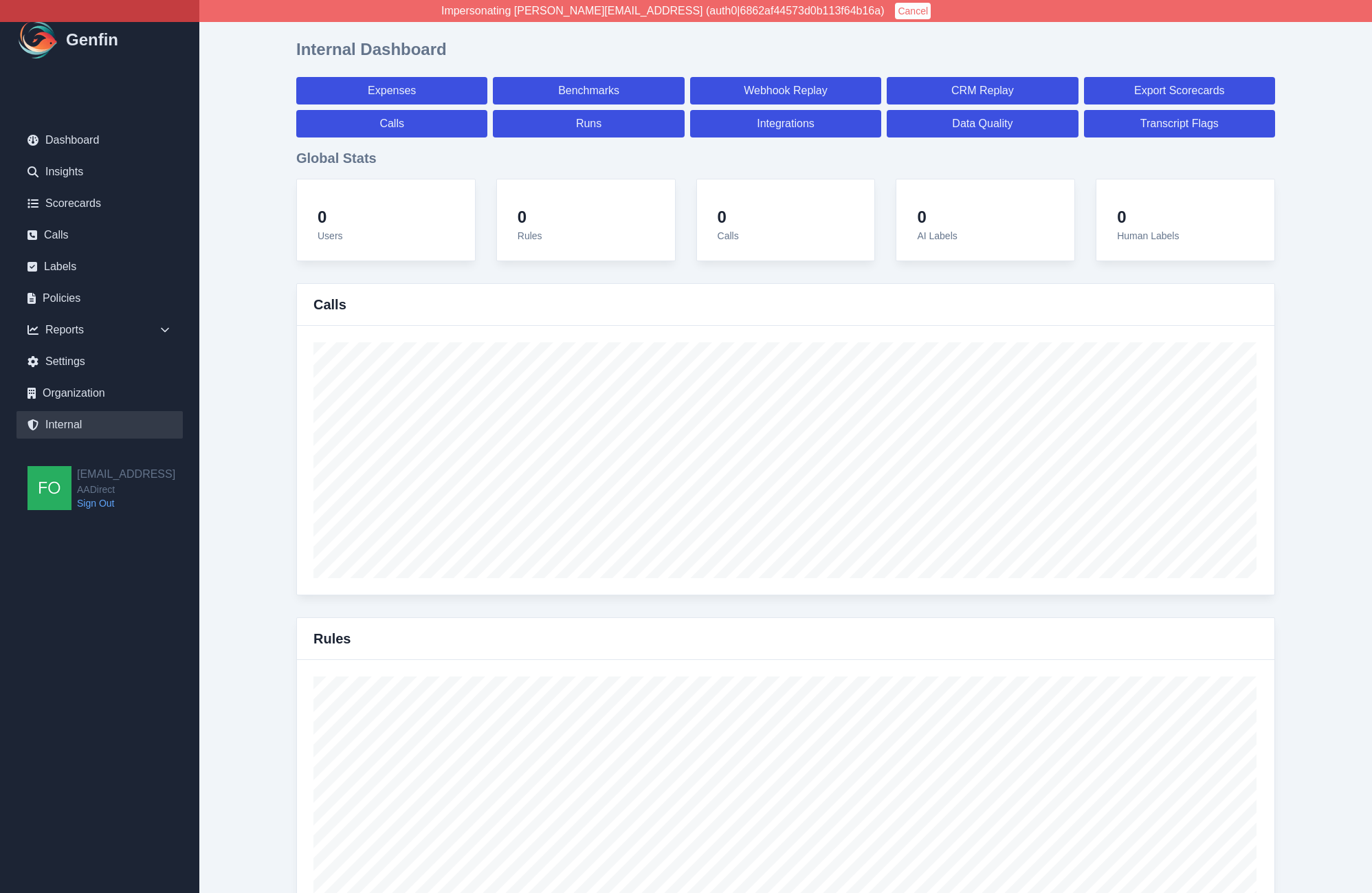
select select "7"
select select "paid"
select select "7"
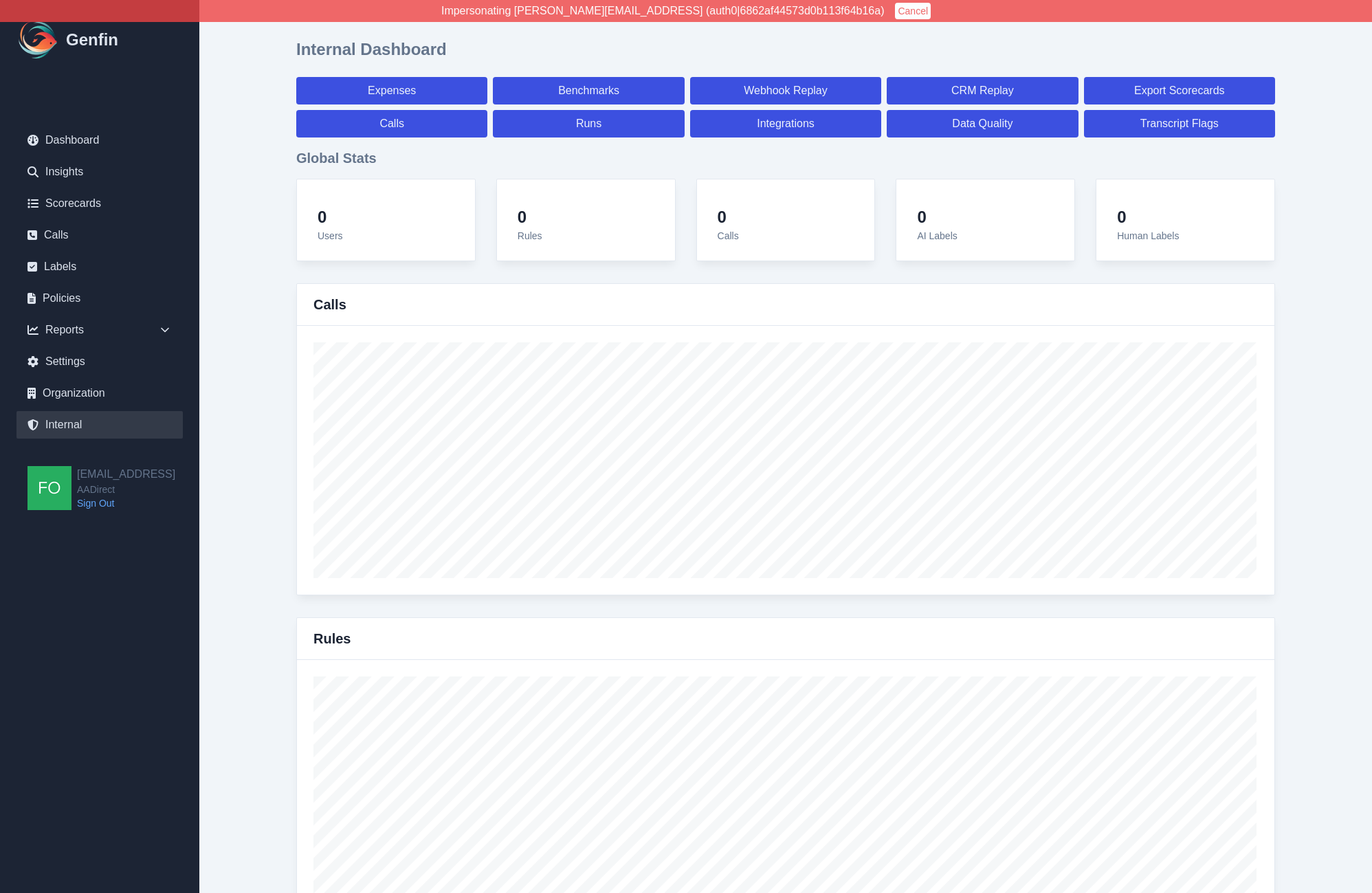
select select "7"
select select "paid"
select select "7"
select select "paid"
select select "7"
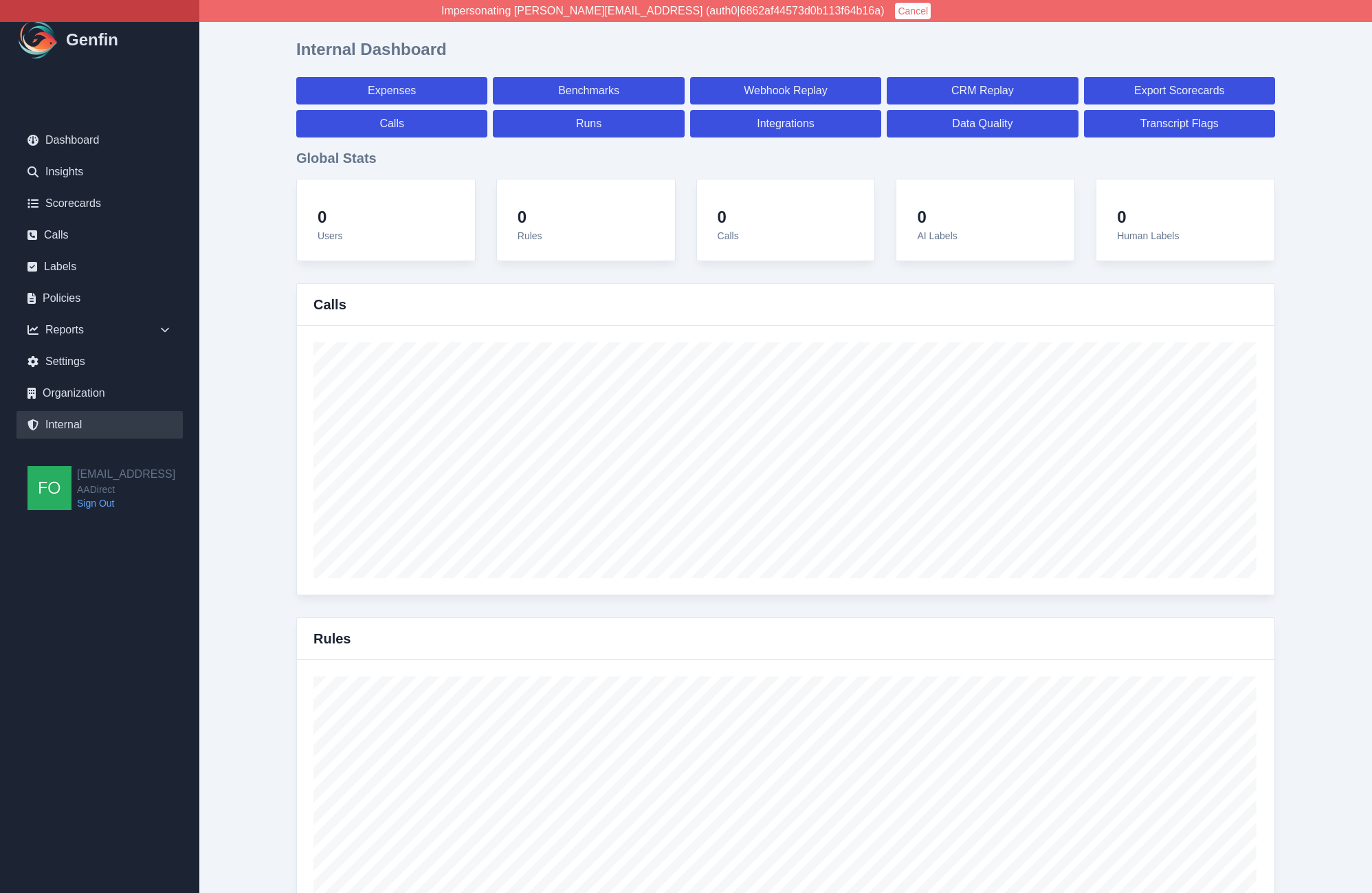
select select "7"
select select "paid"
select select "7"
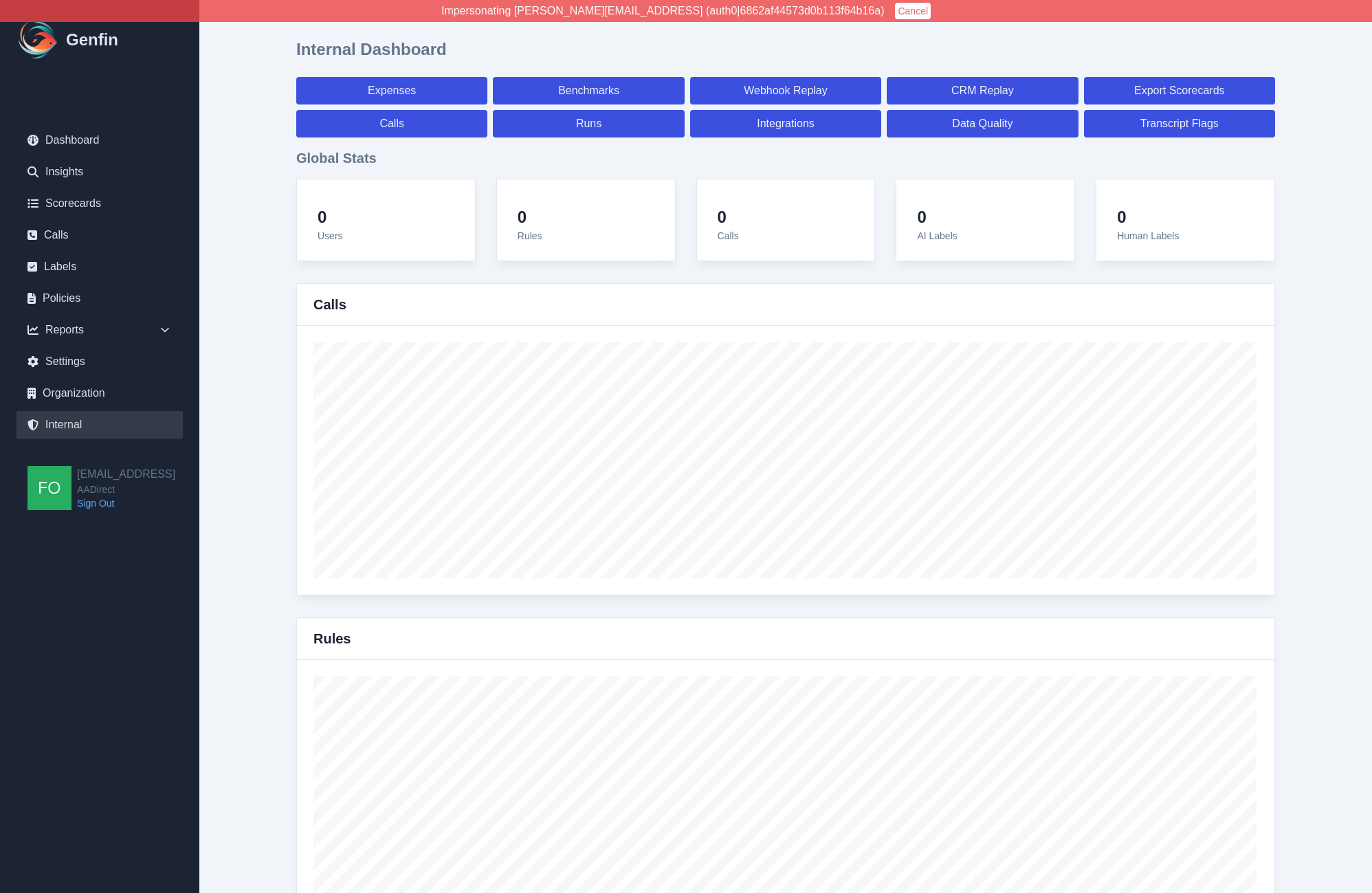
select select "7"
select select "paid"
select select "7"
select select "paid"
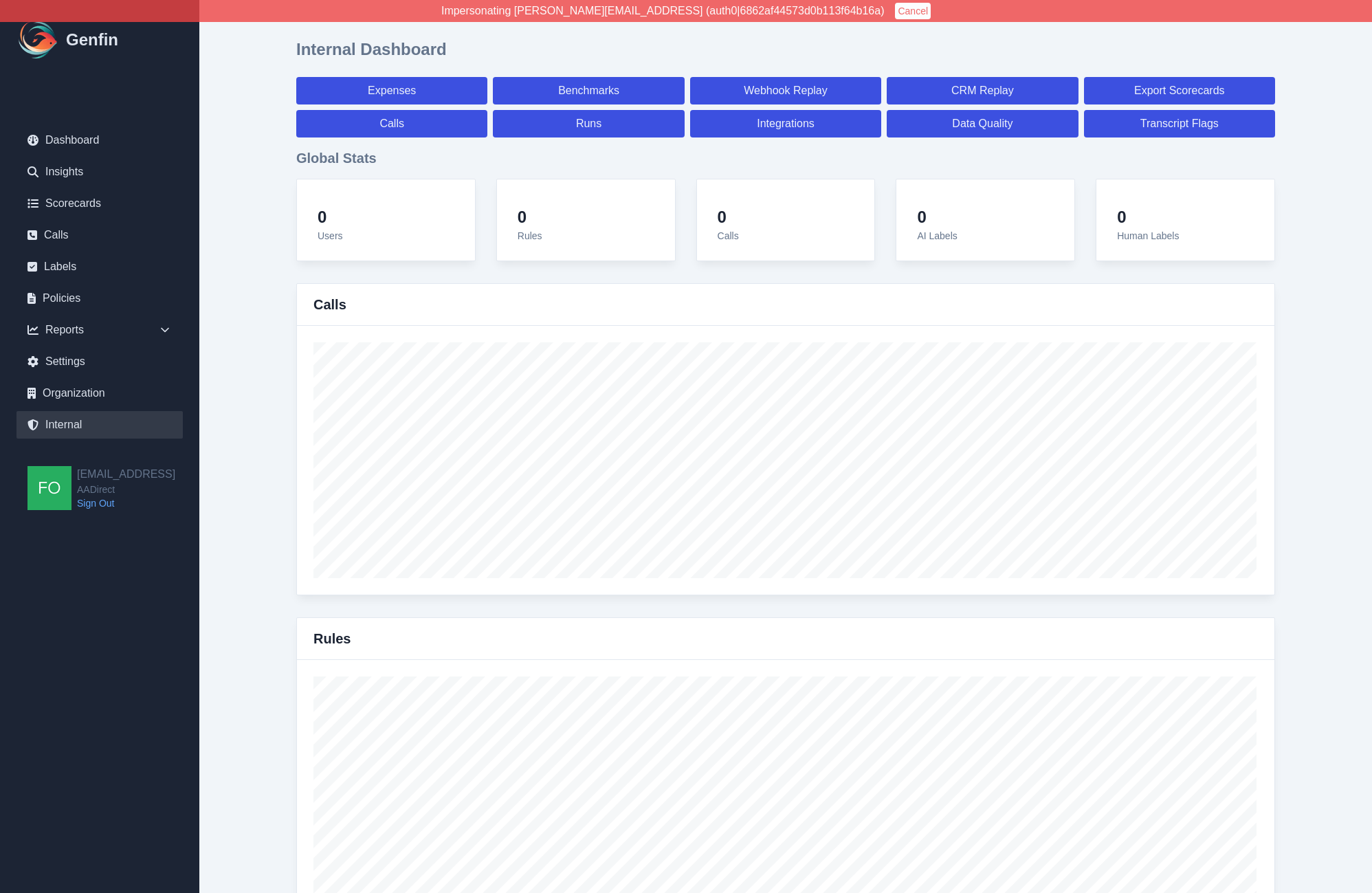
select select "7"
select select "paid"
select select "7"
select select "paid"
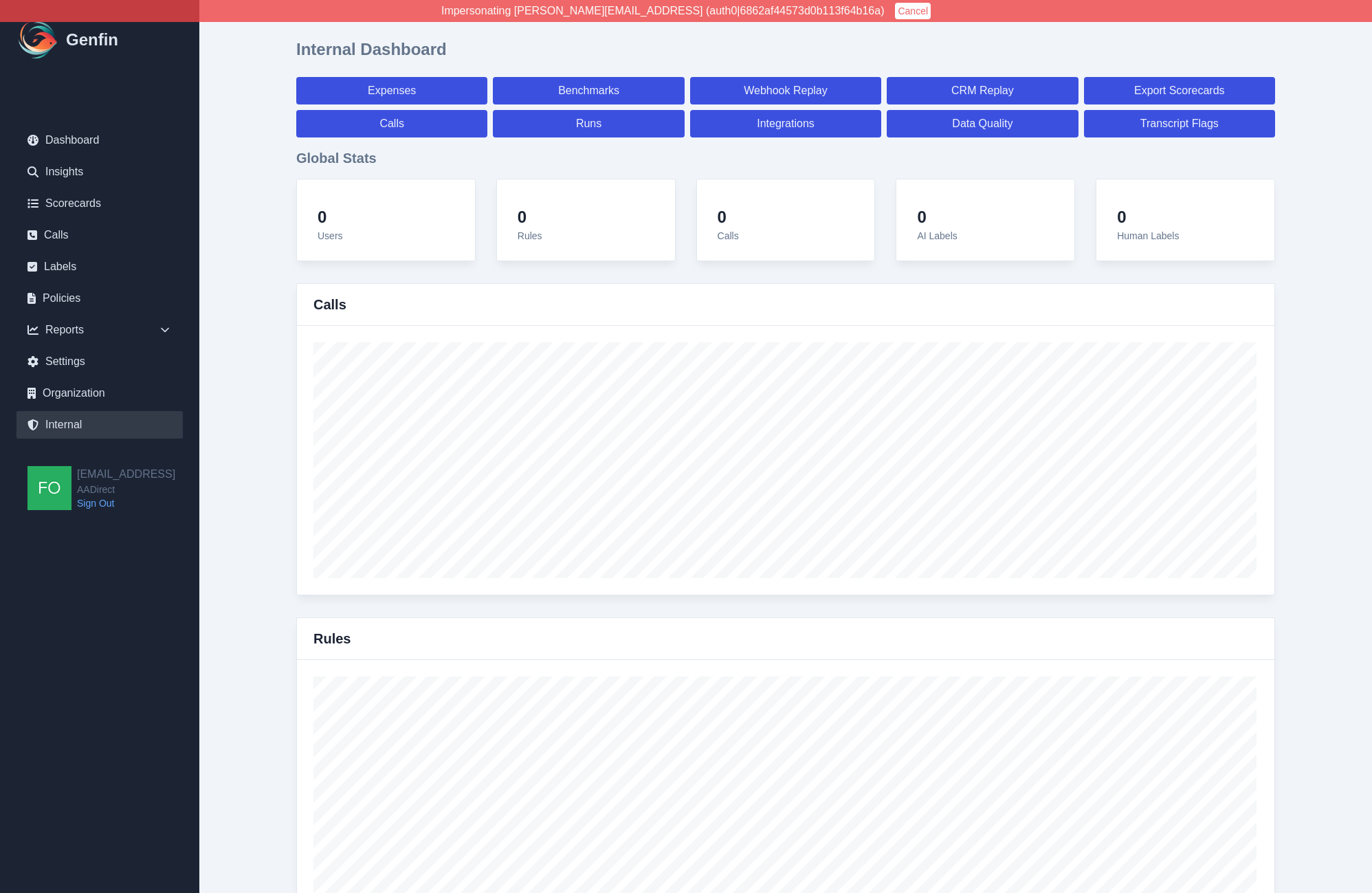
select select "7"
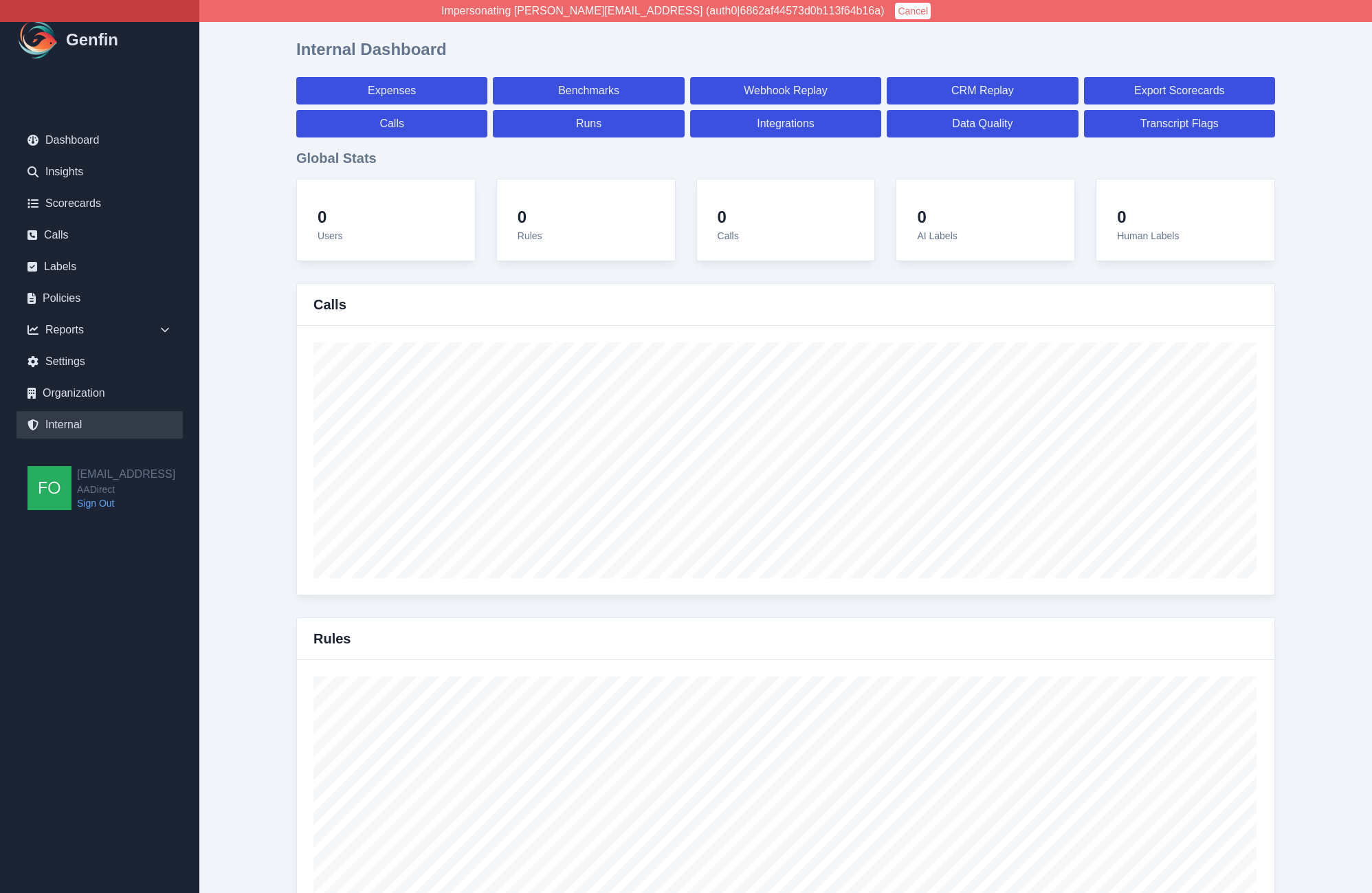
select select "7"
select select "paid"
select select "7"
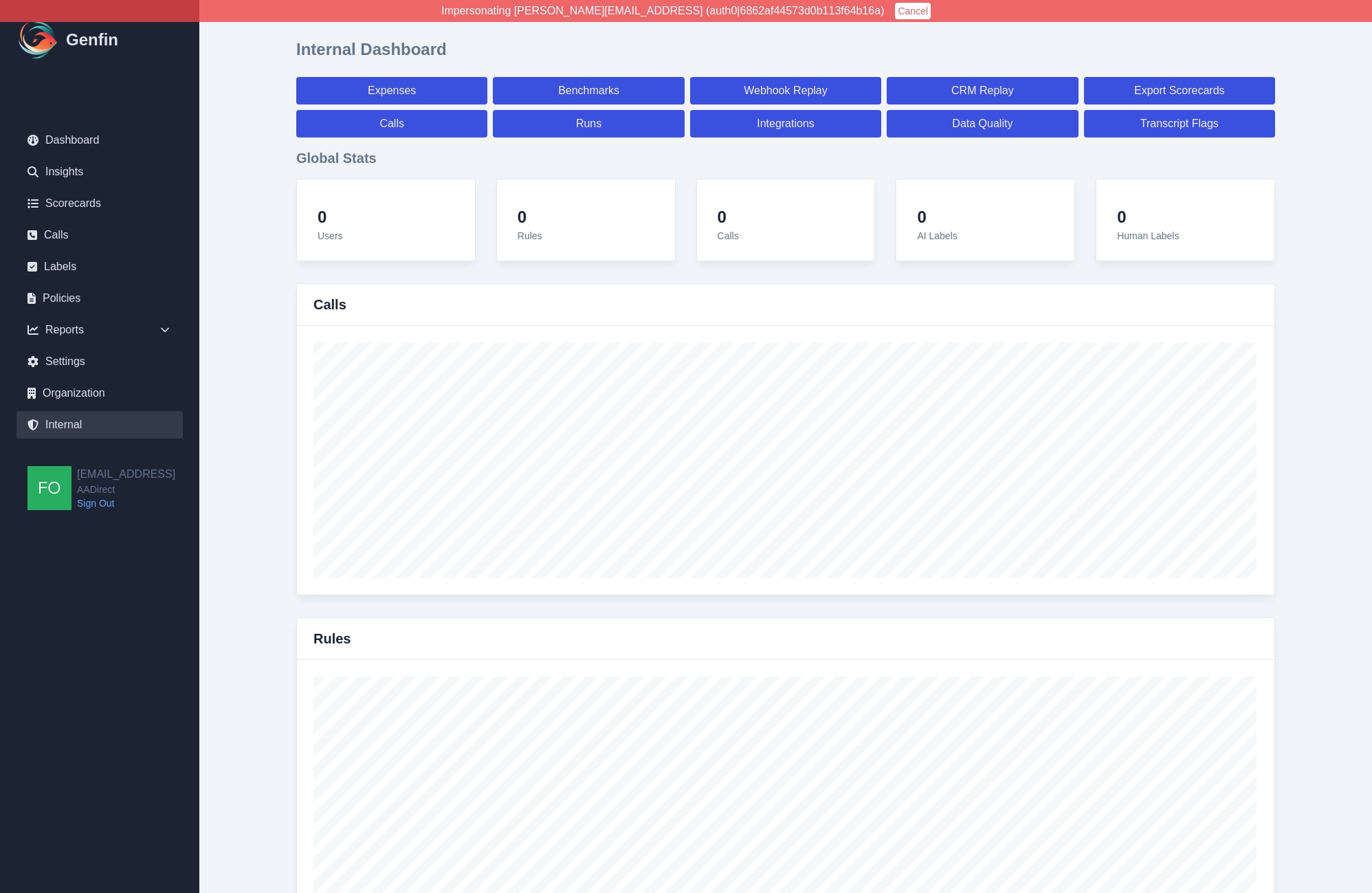
select select "7"
select select "paid"
select select "7"
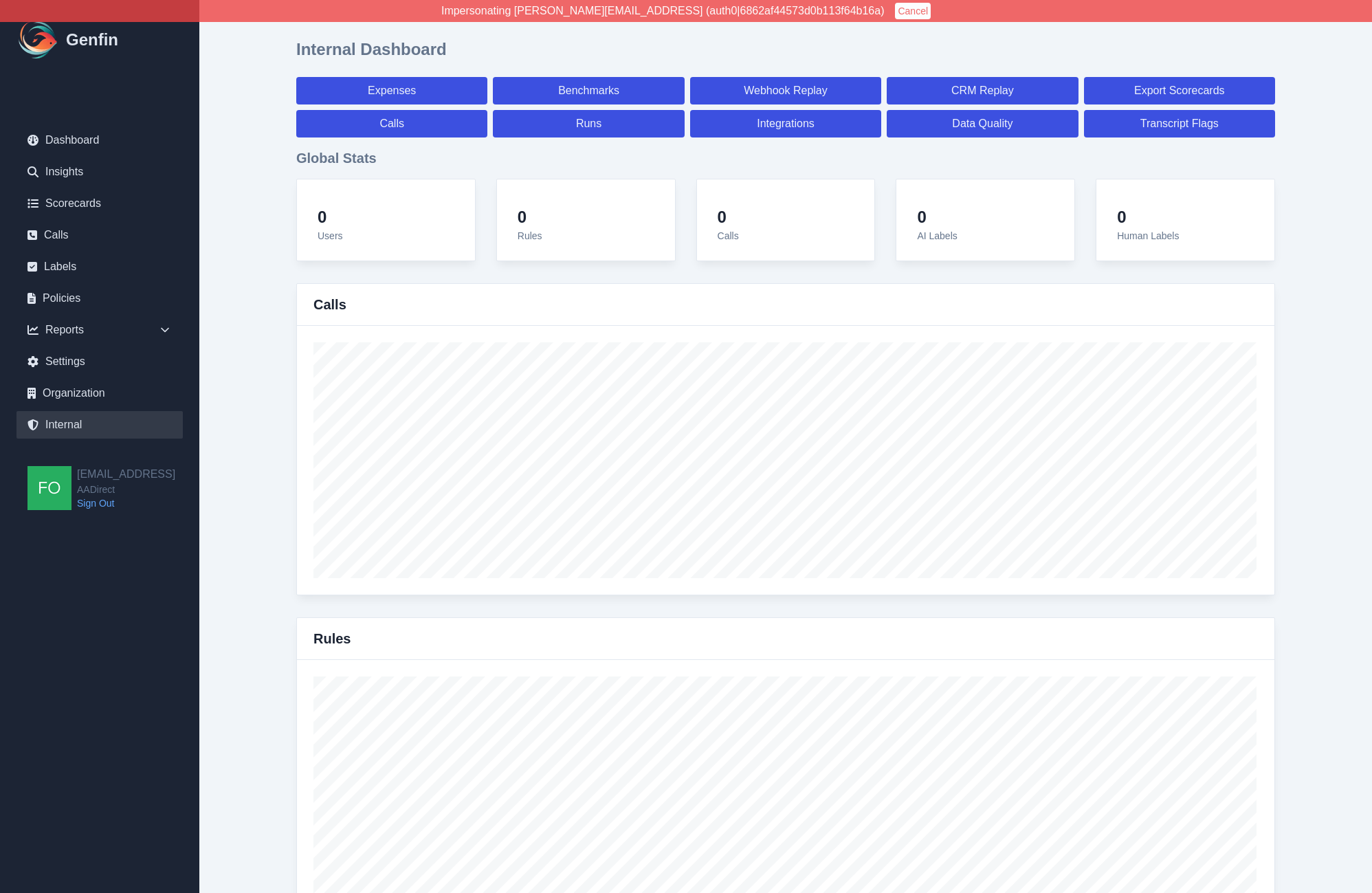
select select "7"
select select "paid"
select select "7"
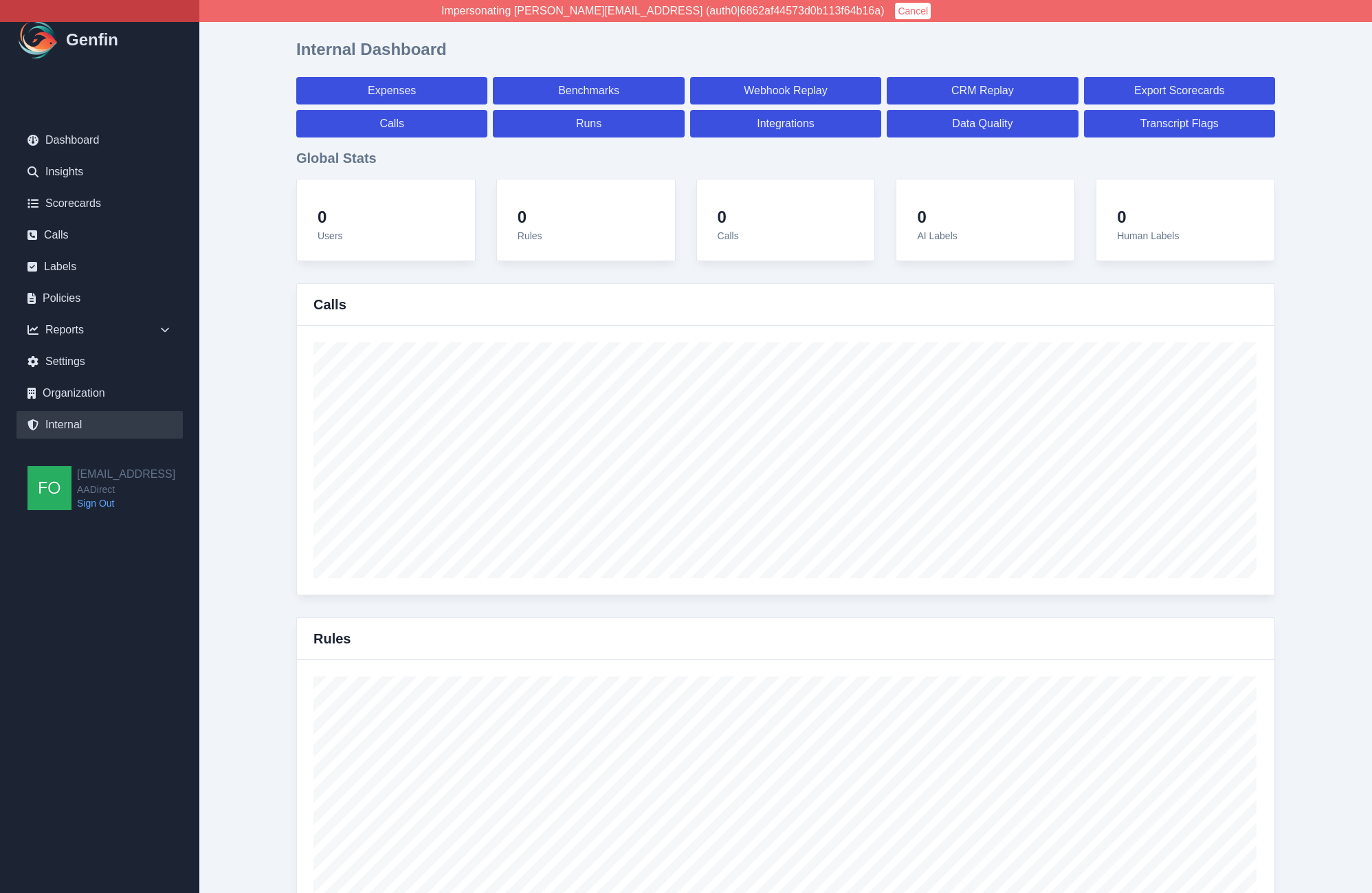
select select "7"
click at [414, 124] on link "Calls" at bounding box center [391, 123] width 191 height 28
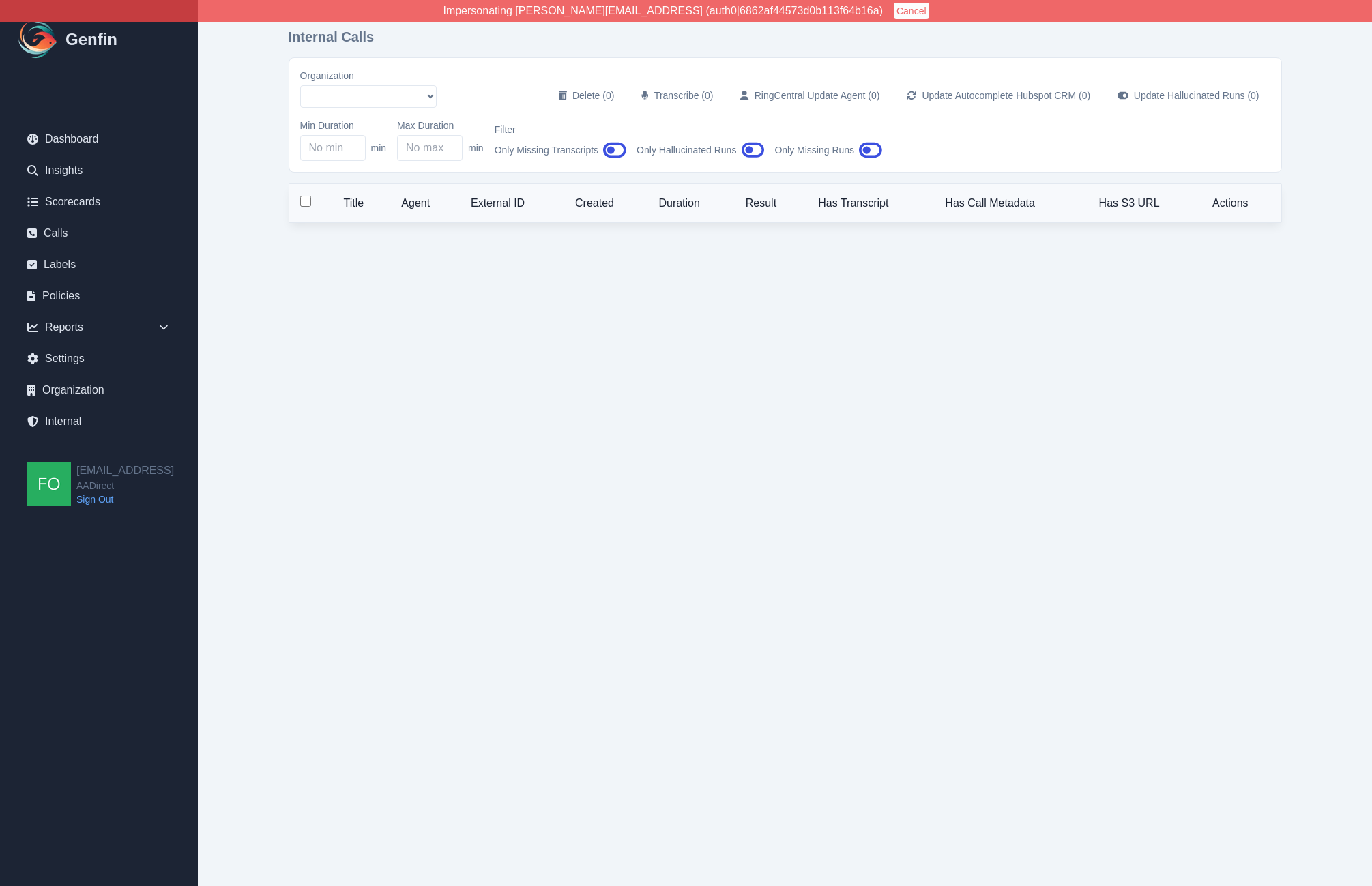
select select "51"
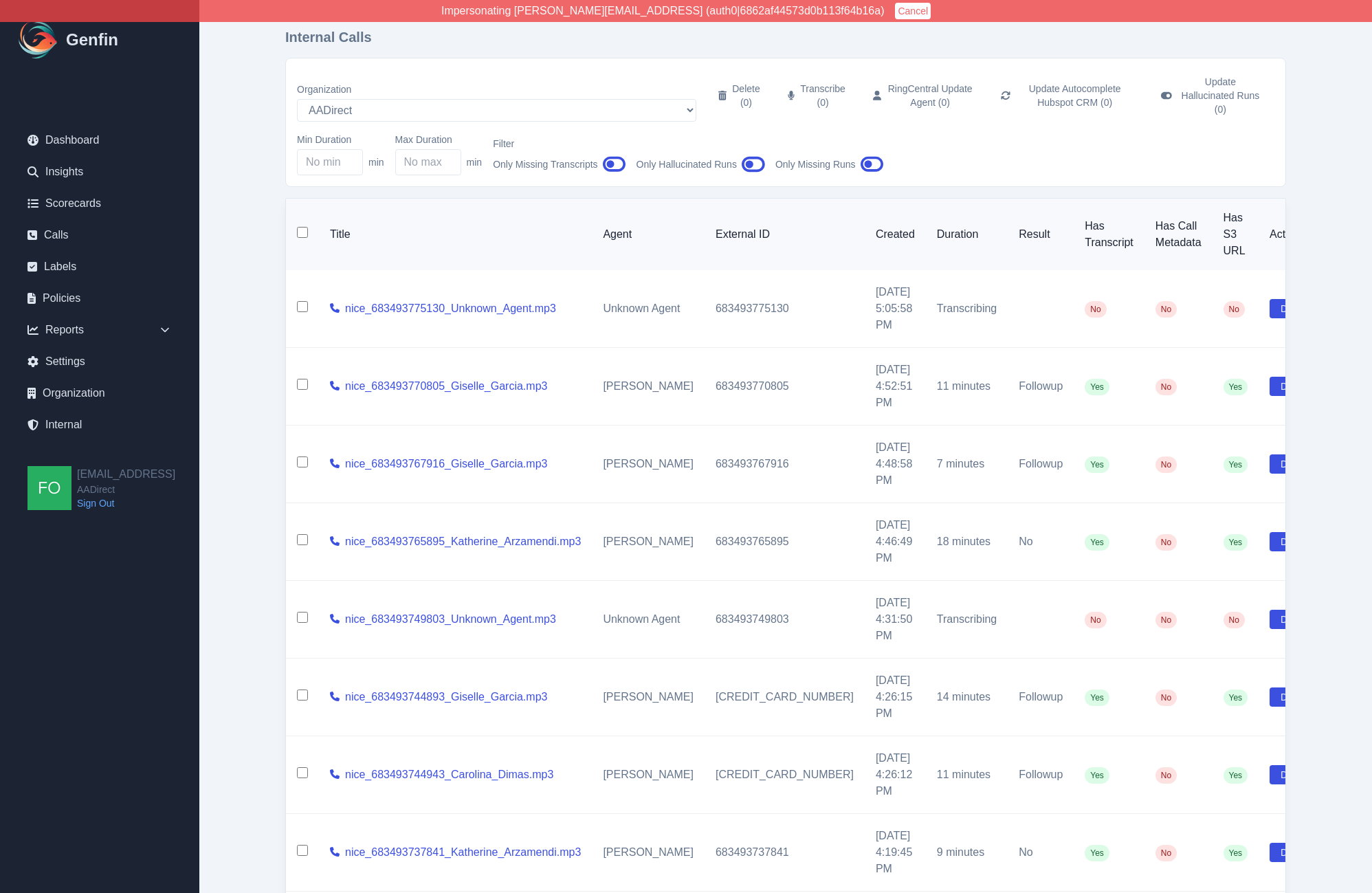
click at [613, 157] on icon "button" at bounding box center [614, 164] width 23 height 16
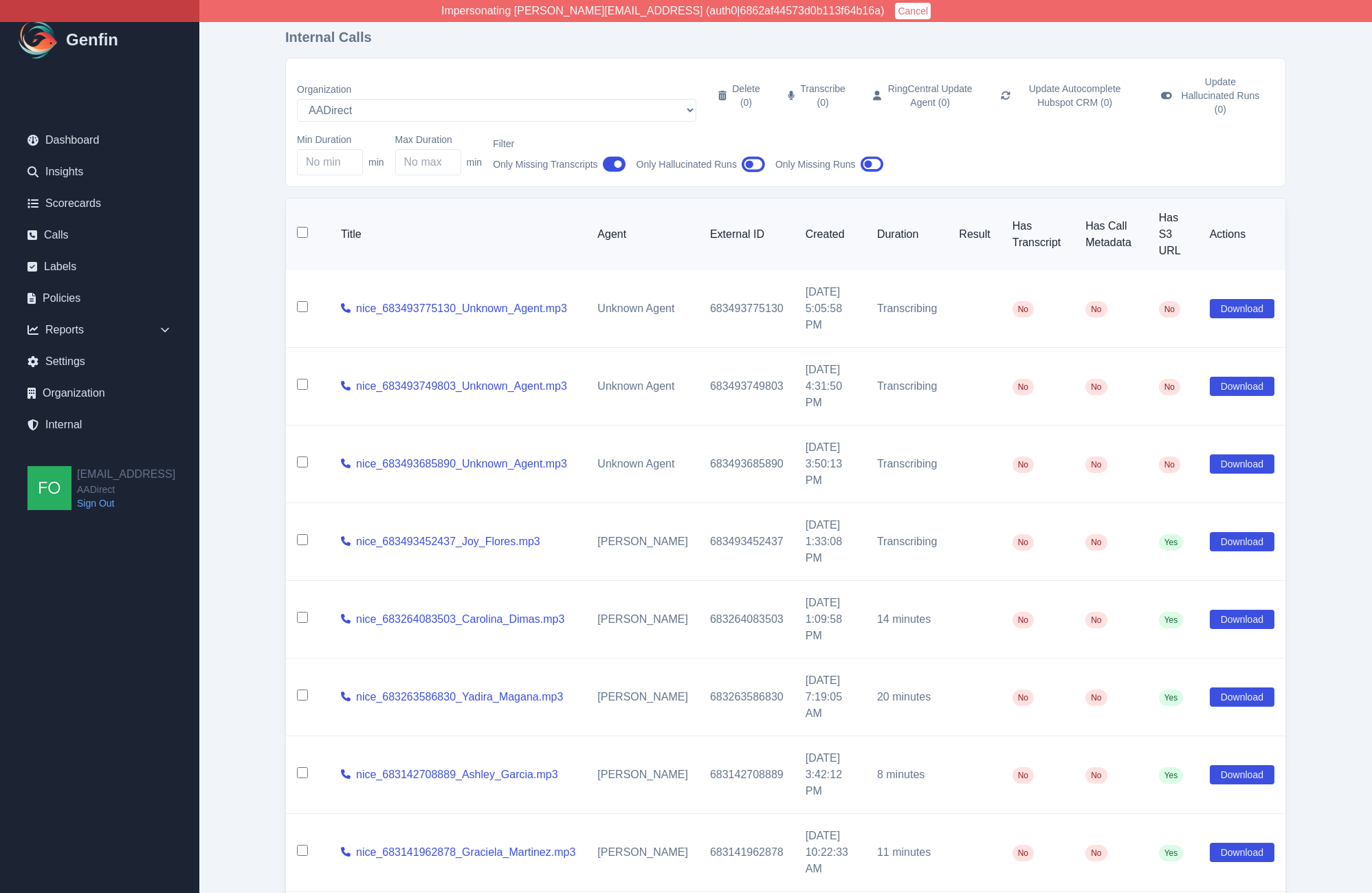
click at [304, 534] on input "checkbox" at bounding box center [302, 539] width 11 height 11
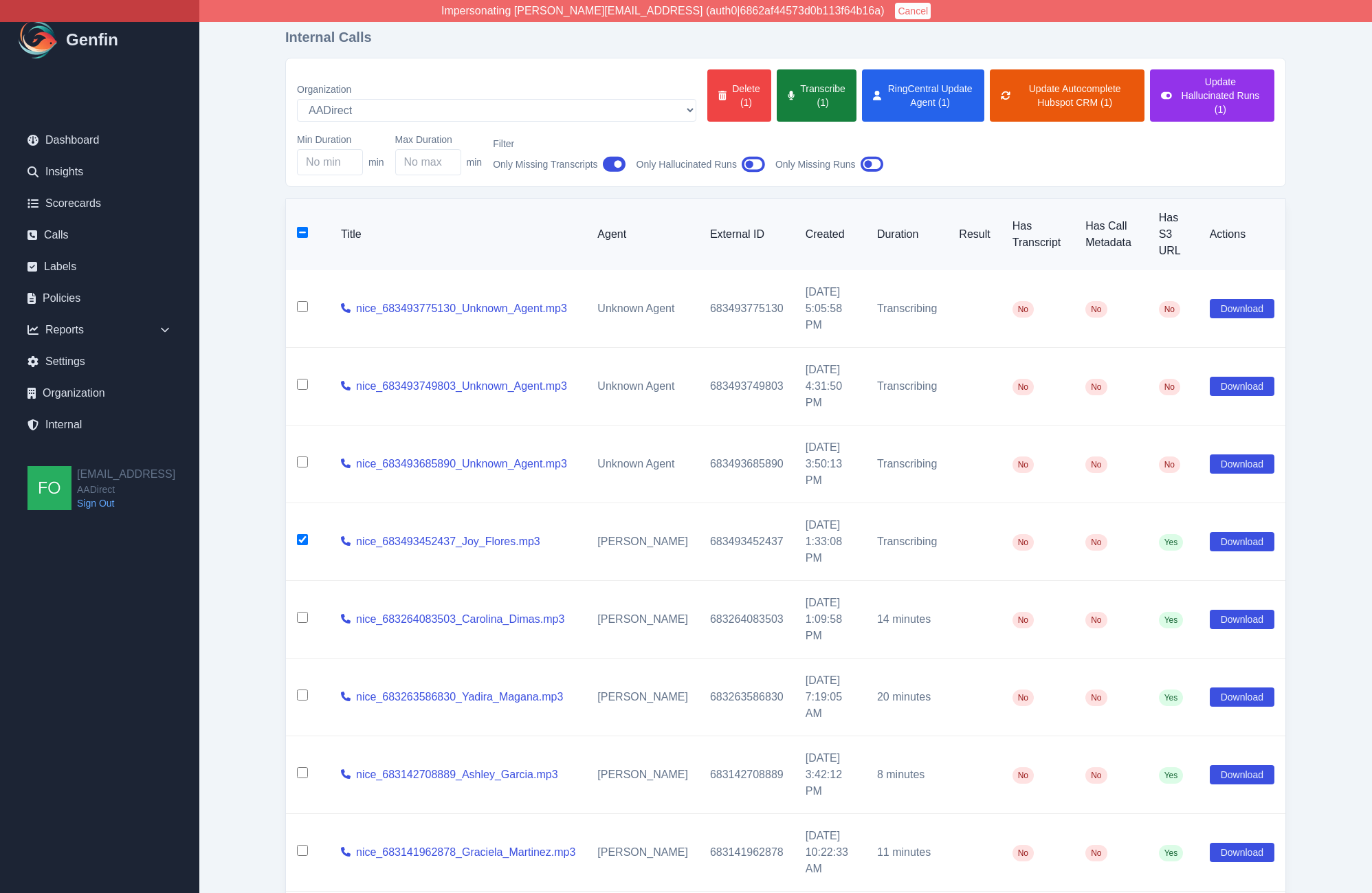
click at [777, 93] on button "Transcribe (1)" at bounding box center [817, 95] width 79 height 53
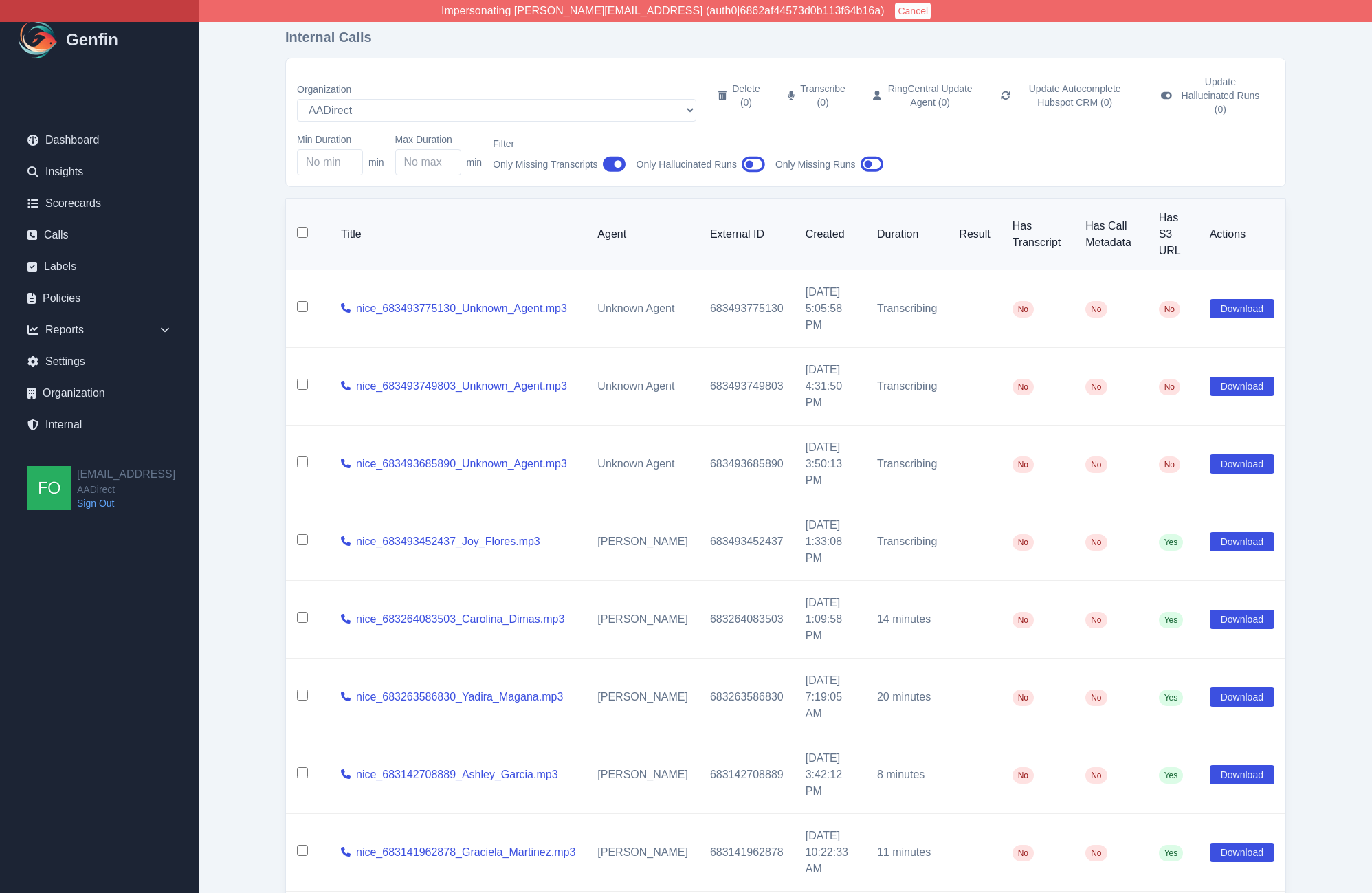
checkbox input "false"
click at [300, 456] on input "checkbox" at bounding box center [302, 462] width 11 height 11
checkbox input "true"
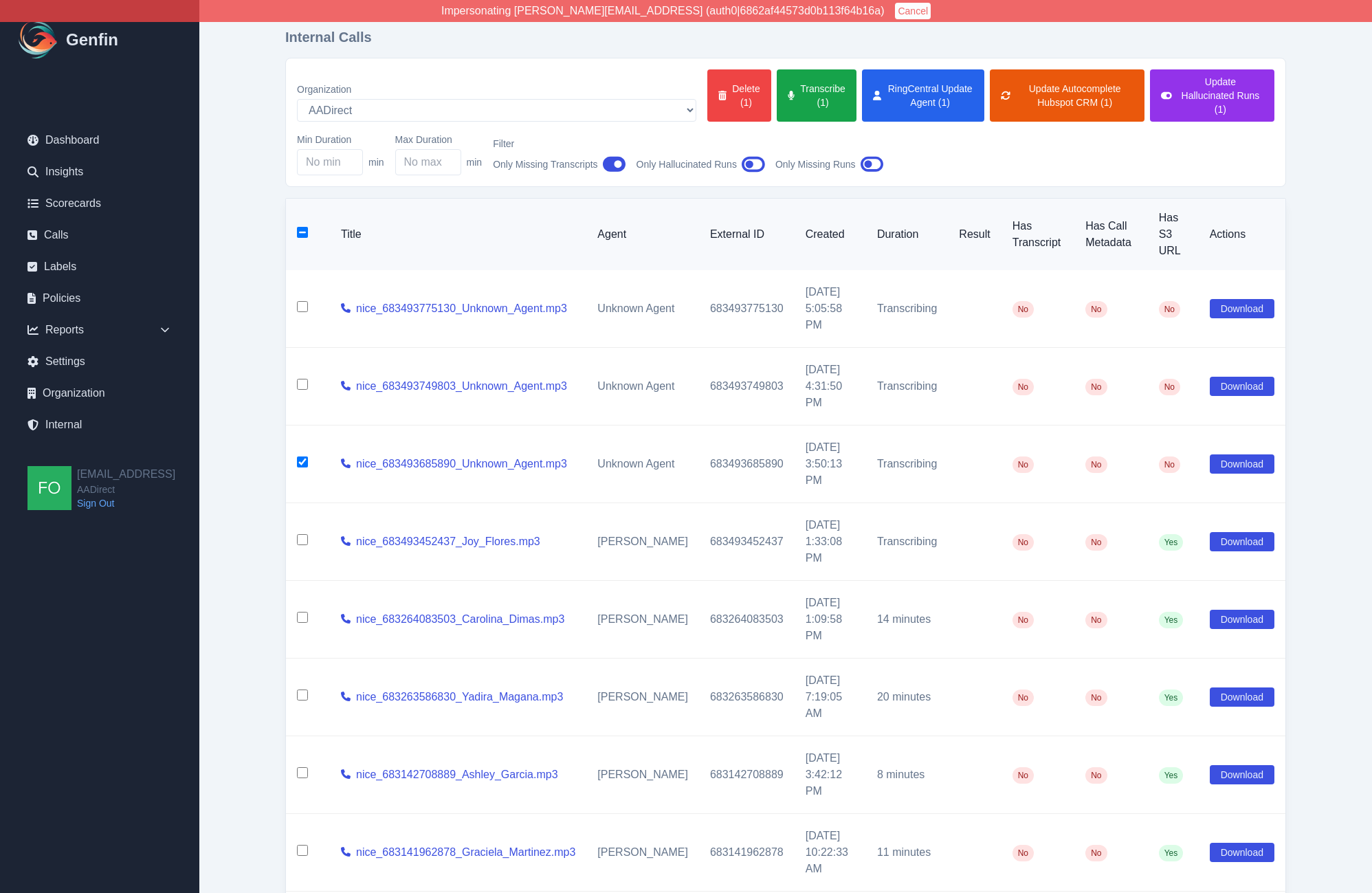
click at [250, 222] on main "Internal Calls Organization AADirect [DOMAIN_NAME] [DOMAIN_NAME] [DOMAIN_NAME] …" at bounding box center [786, 575] width 1173 height 1150
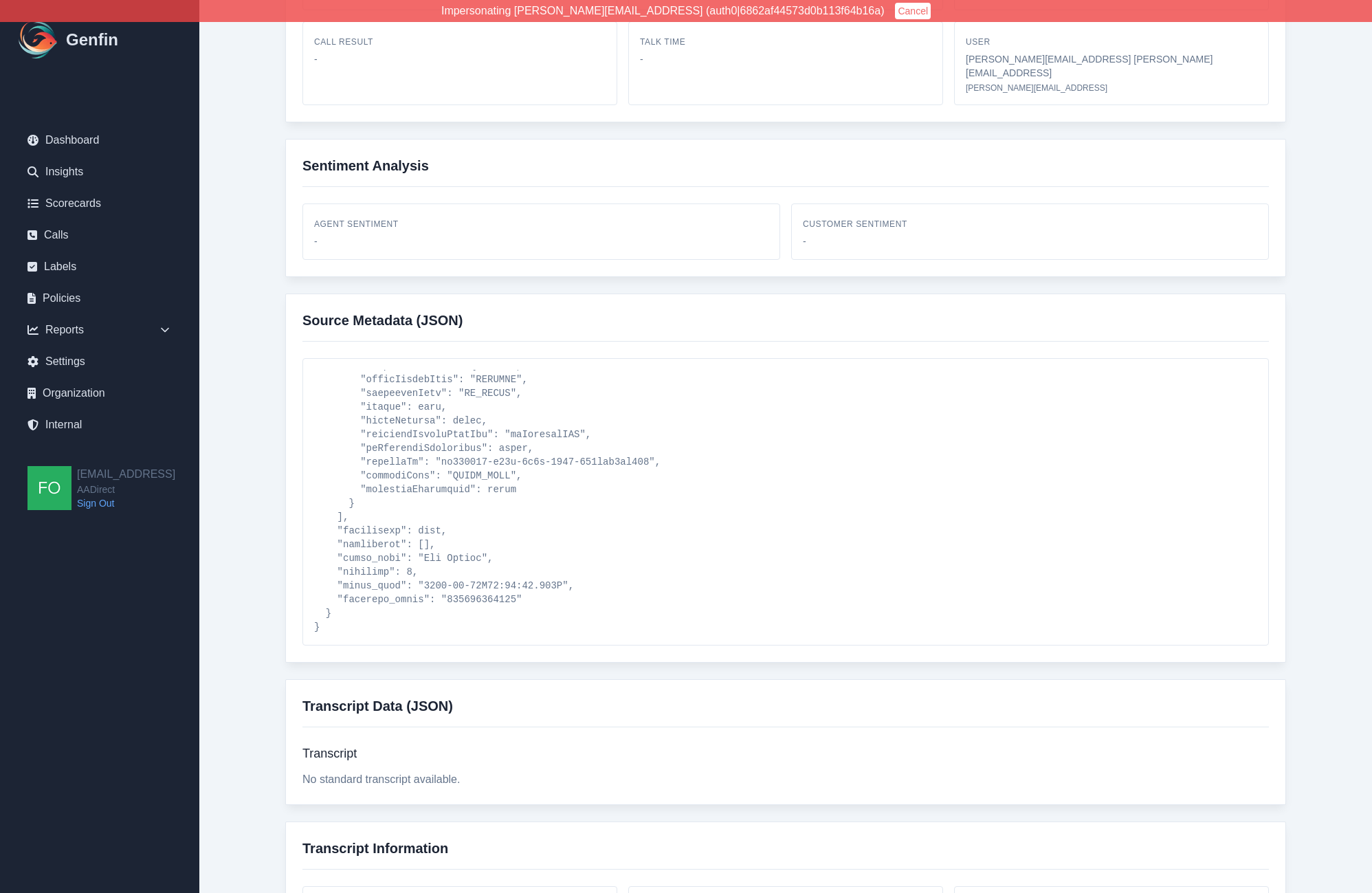
scroll to position [736, 0]
drag, startPoint x: 408, startPoint y: 546, endPoint x: 331, endPoint y: 550, distance: 77.1
click at [331, 550] on pre at bounding box center [786, 501] width 943 height 264
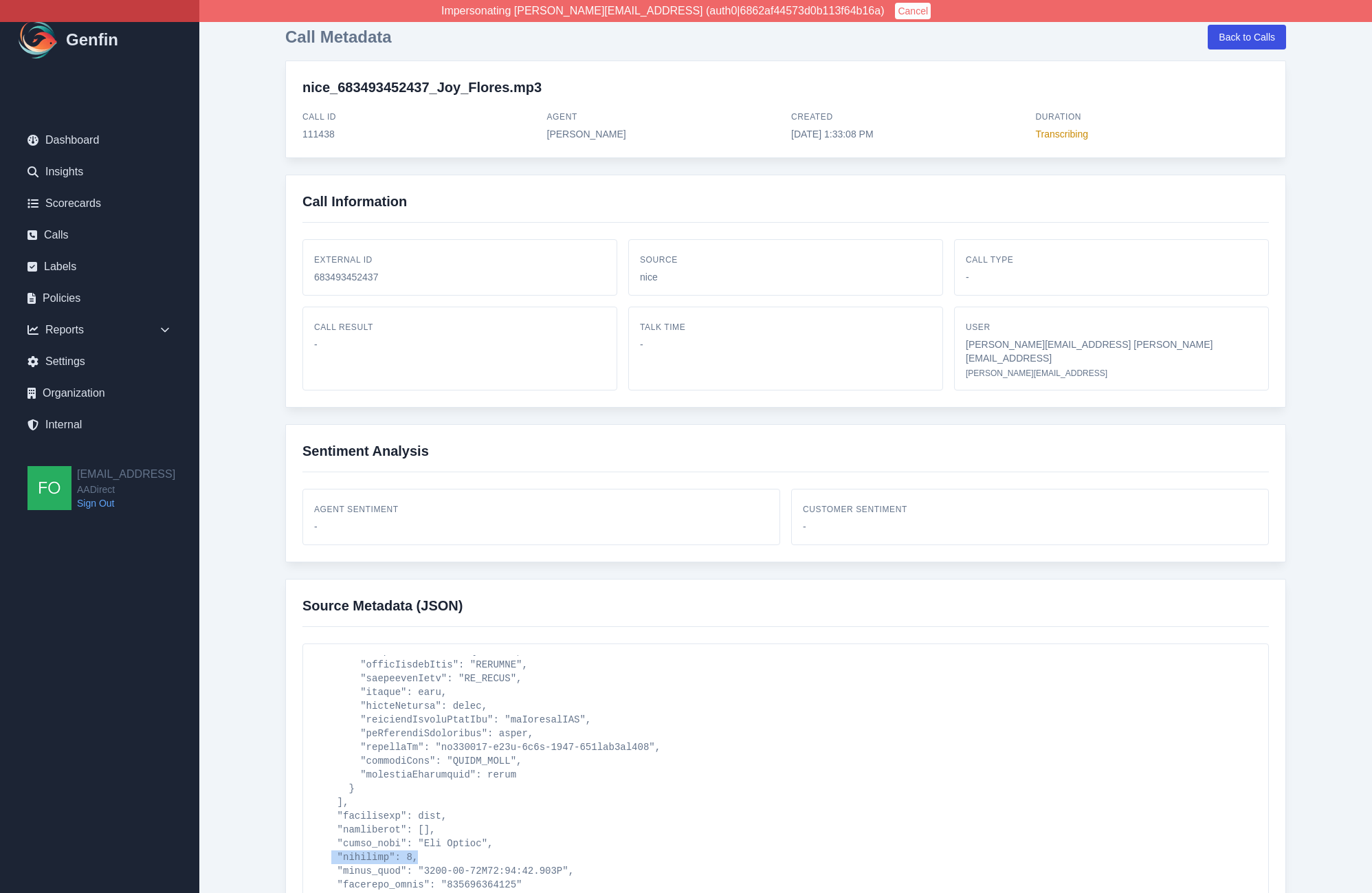
scroll to position [0, 0]
click at [1248, 36] on button "Back to Calls" at bounding box center [1247, 40] width 78 height 25
click at [1240, 46] on button "Back to Calls" at bounding box center [1247, 40] width 78 height 25
